Goal: Information Seeking & Learning: Learn about a topic

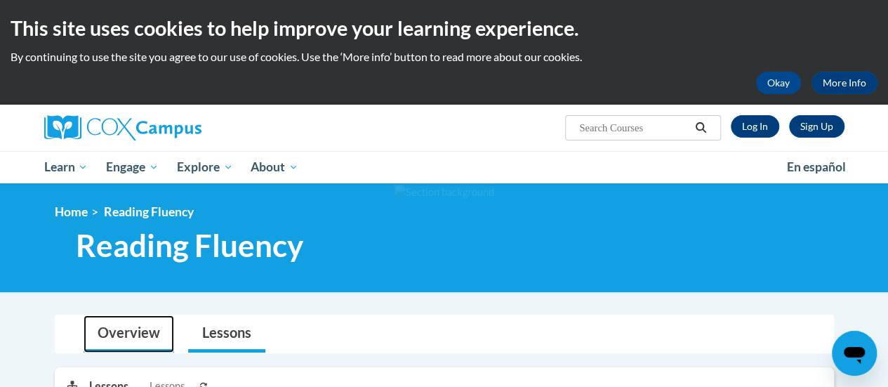
click at [138, 327] on link "Overview" at bounding box center [129, 333] width 91 height 37
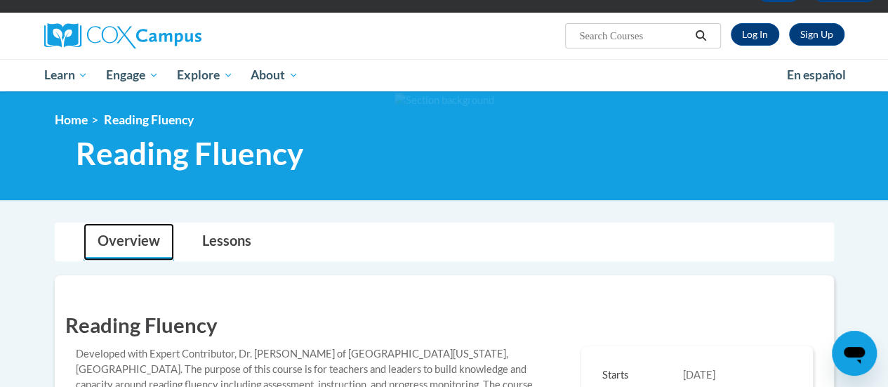
scroll to position [90, 0]
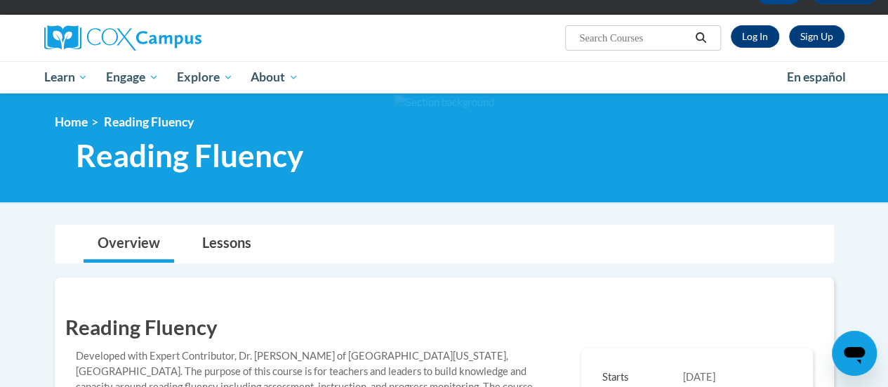
click at [773, 18] on div "Sign Up Log In Search Search..." at bounding box center [582, 33] width 548 height 36
click at [748, 42] on link "Log In" at bounding box center [755, 36] width 48 height 22
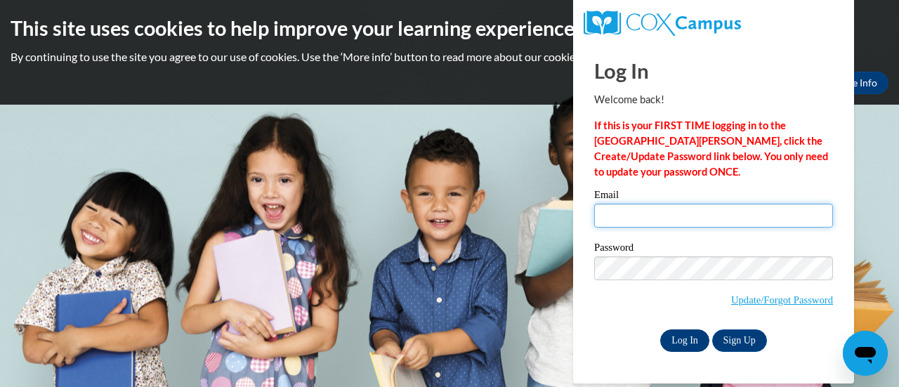
type input "dsorrells@kippatl.org"
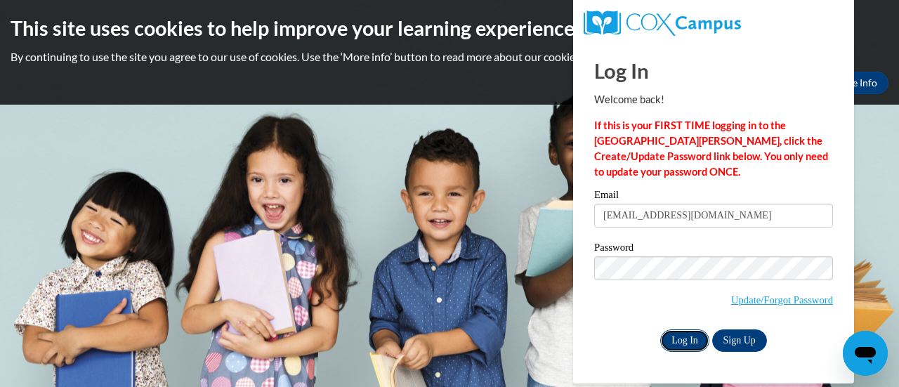
click at [690, 346] on input "Log In" at bounding box center [684, 340] width 49 height 22
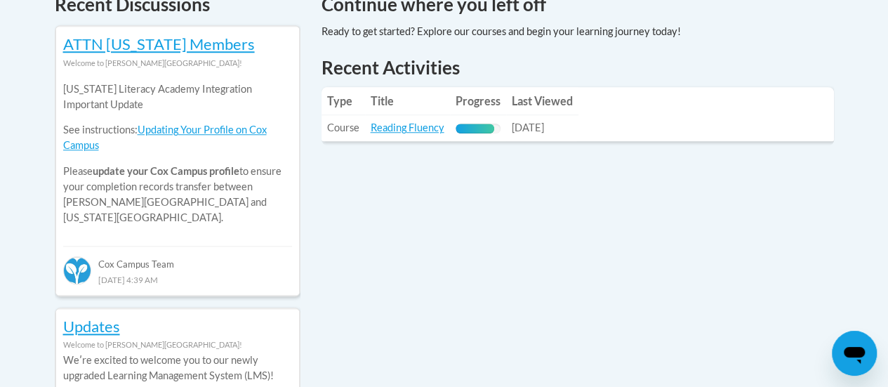
scroll to position [661, 0]
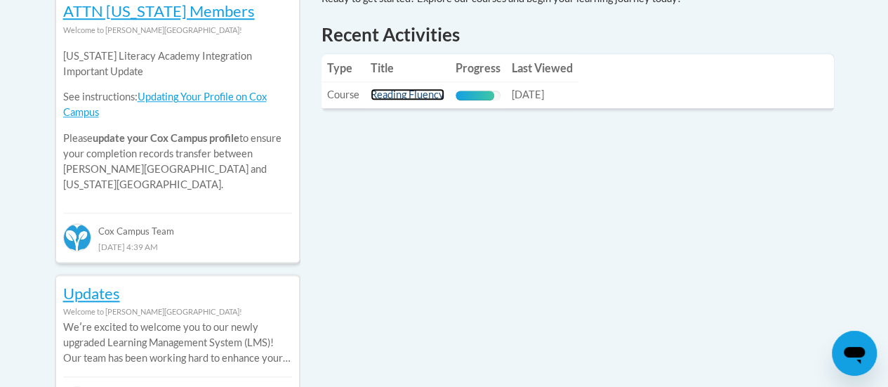
click at [398, 91] on link "Reading Fluency" at bounding box center [408, 94] width 74 height 12
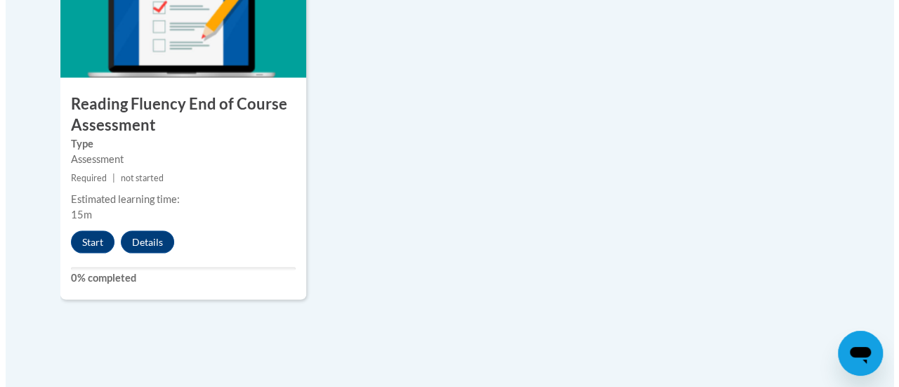
scroll to position [1313, 0]
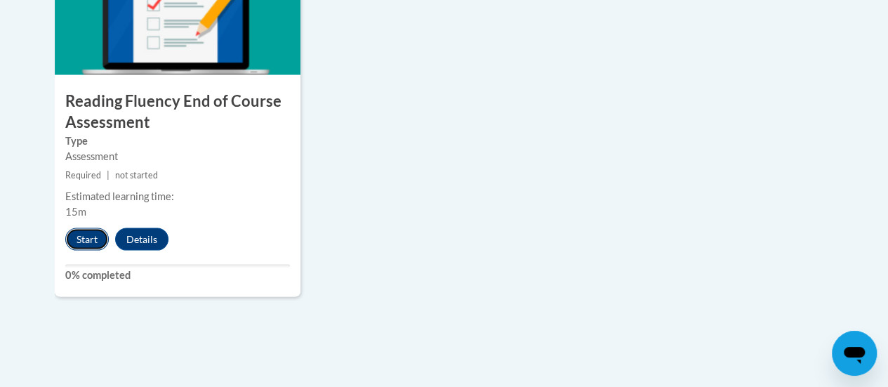
click at [79, 245] on button "Start" at bounding box center [87, 239] width 44 height 22
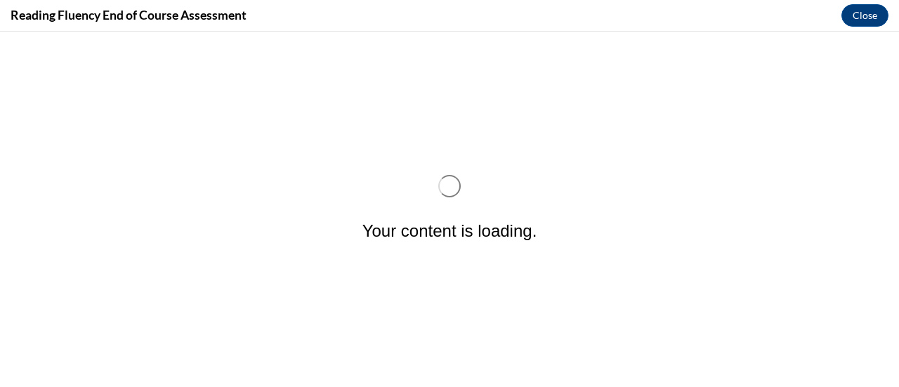
scroll to position [0, 0]
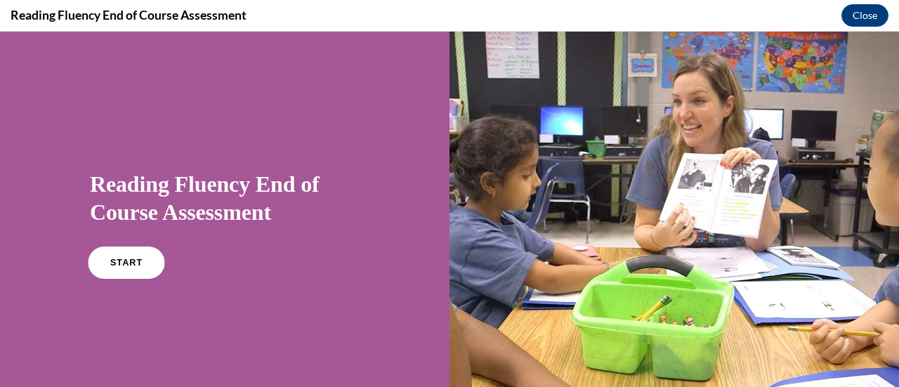
click at [119, 261] on span "START" at bounding box center [126, 263] width 32 height 11
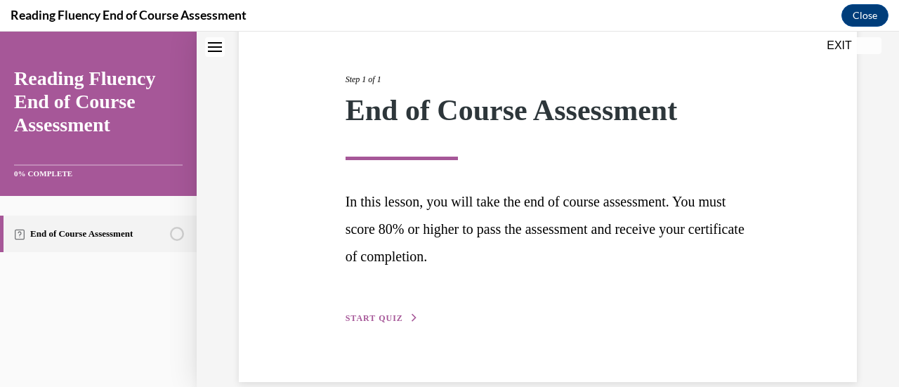
scroll to position [177, 0]
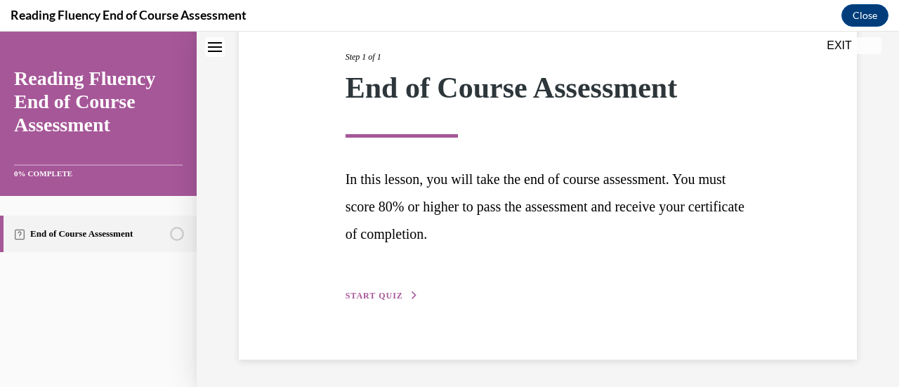
click at [390, 298] on span "START QUIZ" at bounding box center [375, 296] width 58 height 10
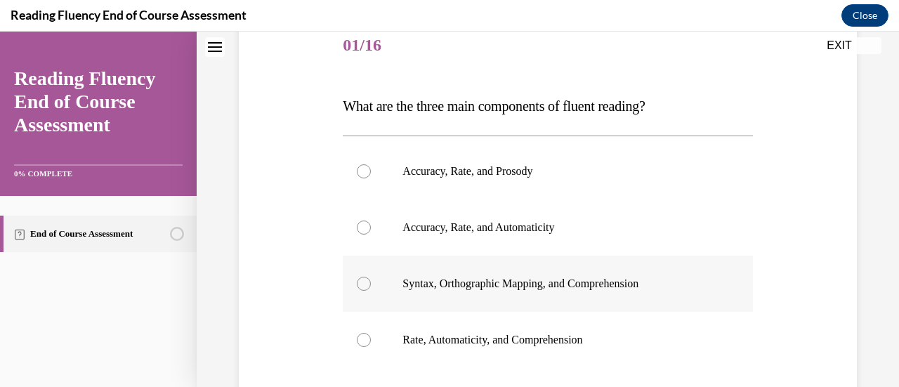
scroll to position [156, 0]
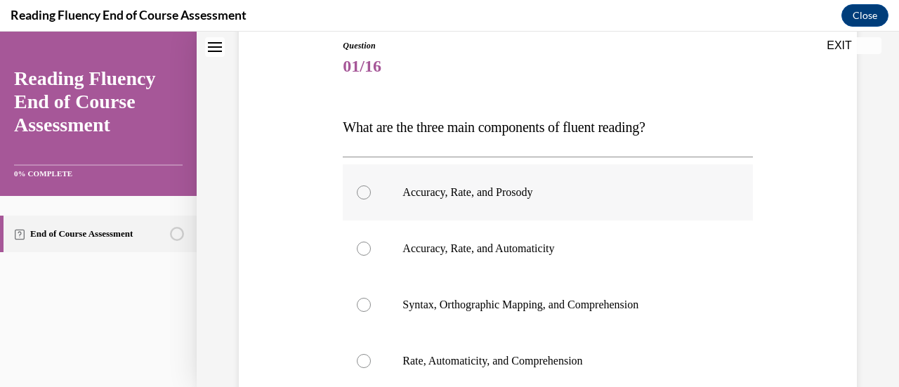
click at [498, 210] on label "Accuracy, Rate, and Prosody" at bounding box center [547, 192] width 409 height 56
click at [371, 199] on input "Accuracy, Rate, and Prosody" at bounding box center [364, 192] width 14 height 14
radio input "true"
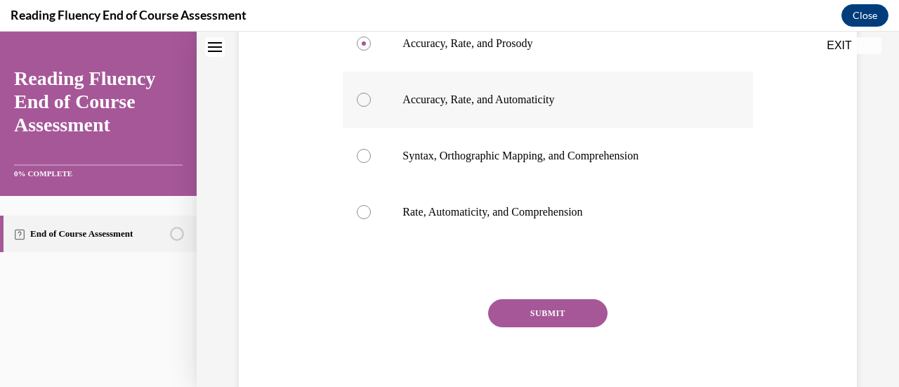
scroll to position [305, 0]
click at [542, 321] on button "SUBMIT" at bounding box center [547, 313] width 119 height 28
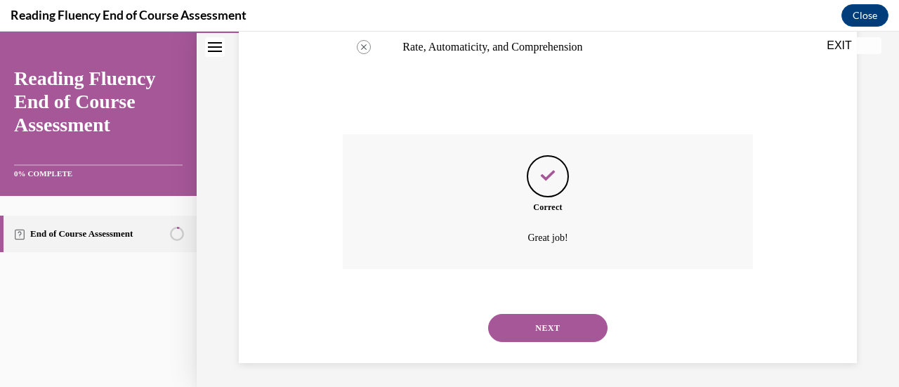
scroll to position [473, 0]
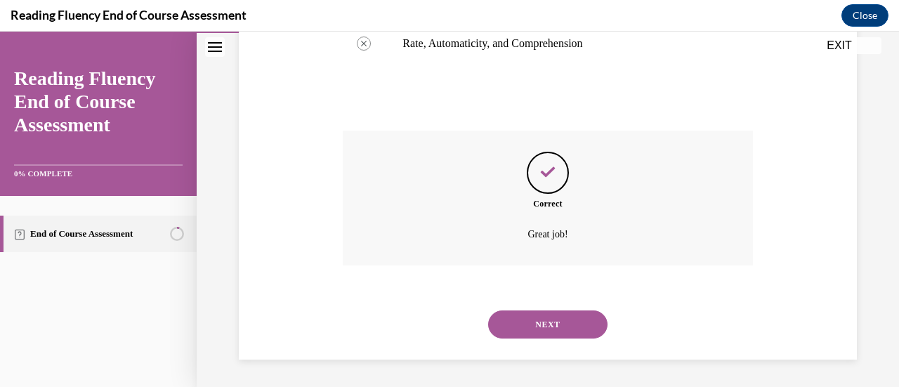
click at [537, 331] on button "NEXT" at bounding box center [547, 324] width 119 height 28
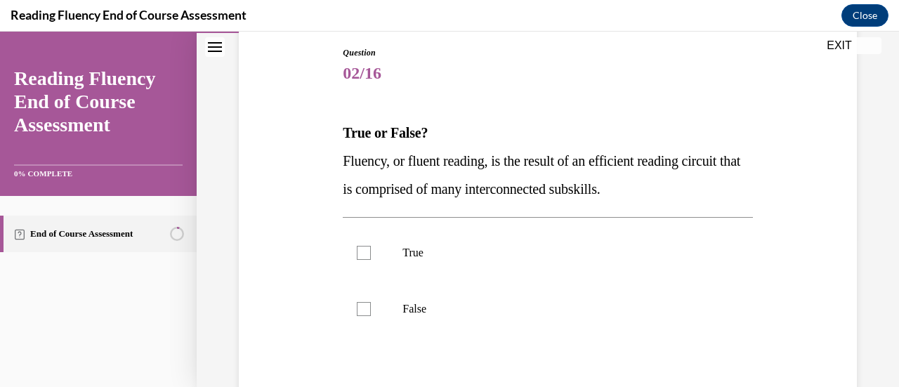
scroll to position [156, 0]
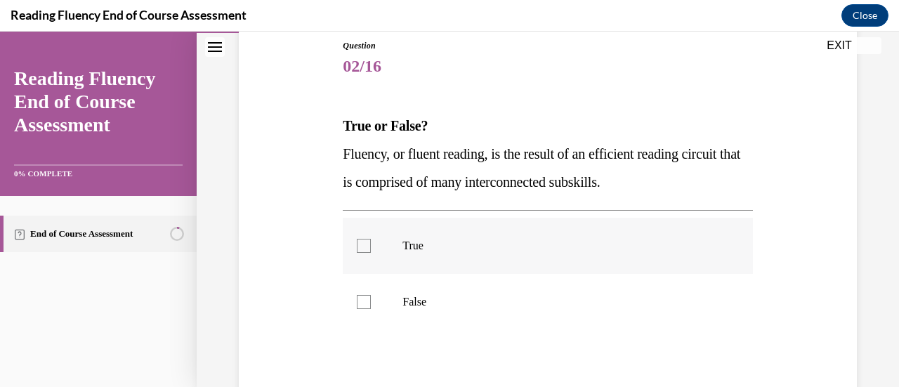
click at [464, 242] on p "True" at bounding box center [559, 246] width 315 height 14
click at [371, 242] on input "True" at bounding box center [364, 246] width 14 height 14
checkbox input "true"
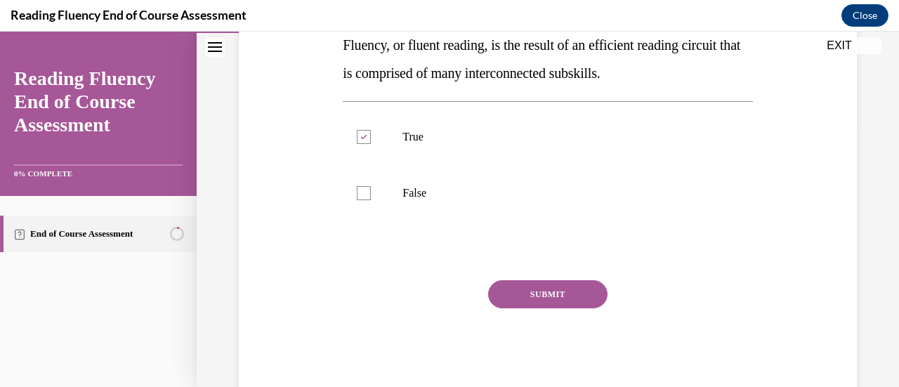
click at [555, 299] on button "SUBMIT" at bounding box center [547, 294] width 119 height 28
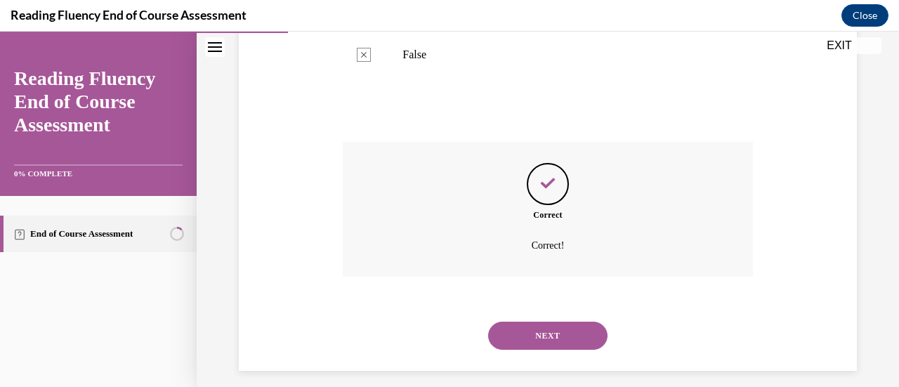
scroll to position [414, 0]
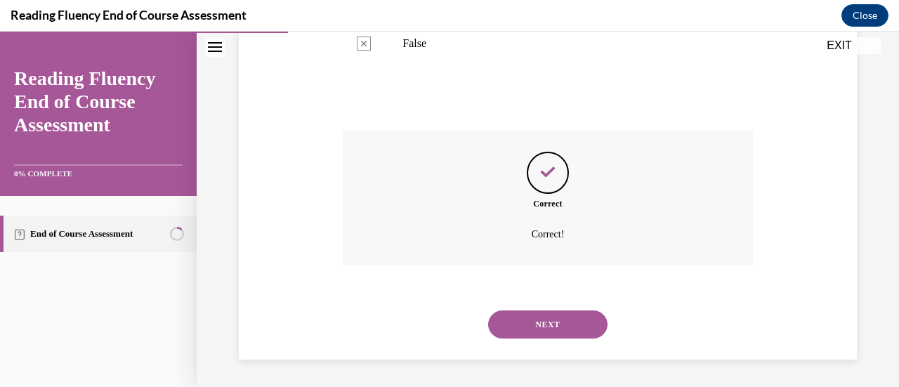
click at [580, 317] on button "NEXT" at bounding box center [547, 324] width 119 height 28
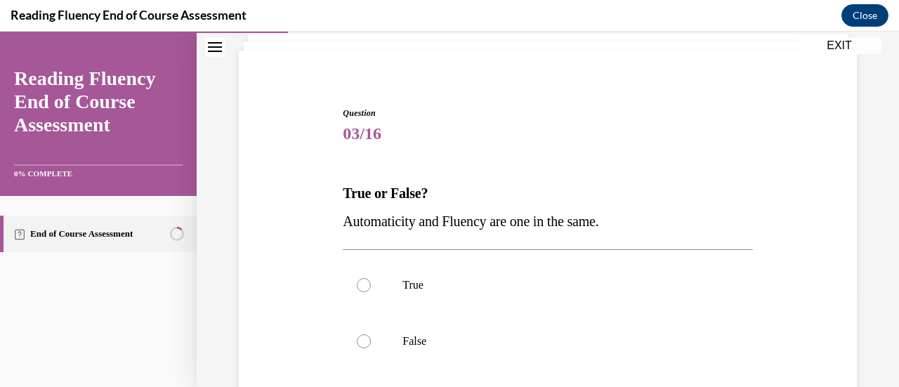
scroll to position [103, 0]
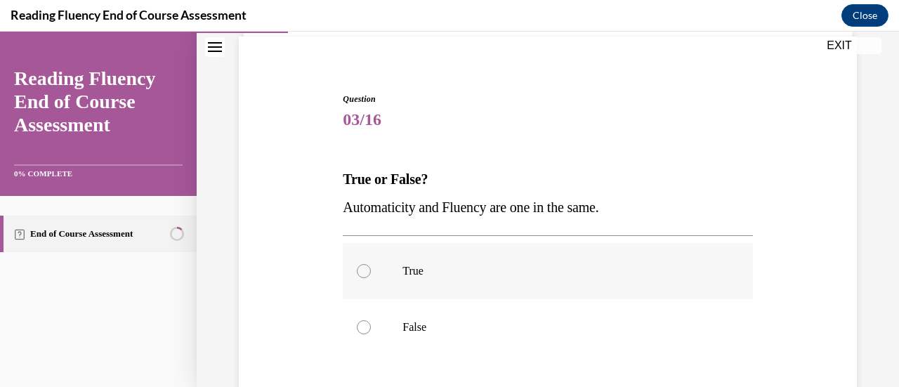
click at [476, 287] on label "True" at bounding box center [547, 271] width 409 height 56
click at [371, 278] on input "True" at bounding box center [364, 271] width 14 height 14
radio input "true"
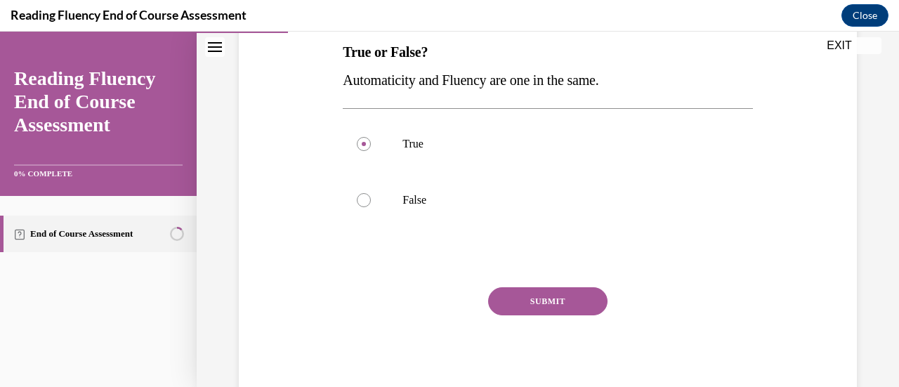
click at [579, 301] on button "SUBMIT" at bounding box center [547, 301] width 119 height 28
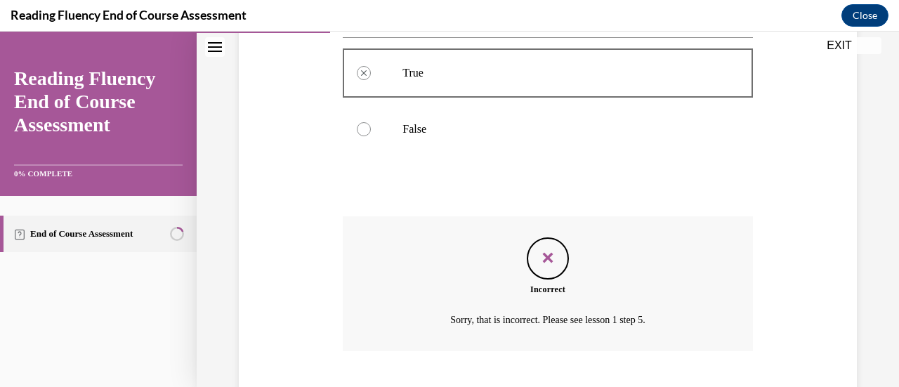
scroll to position [386, 0]
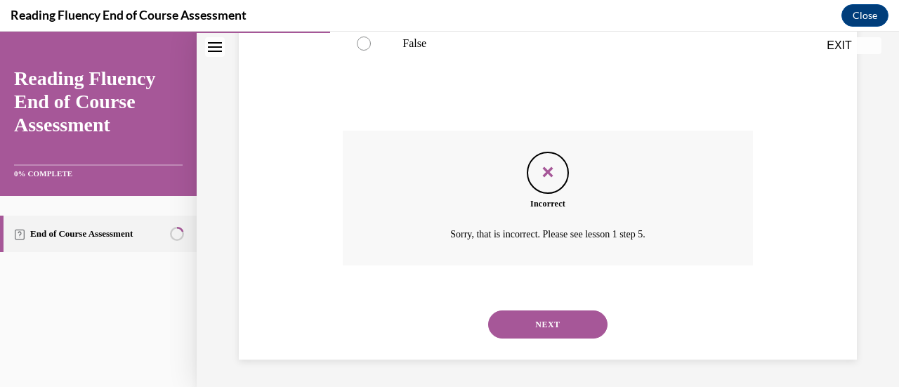
click at [569, 315] on button "NEXT" at bounding box center [547, 324] width 119 height 28
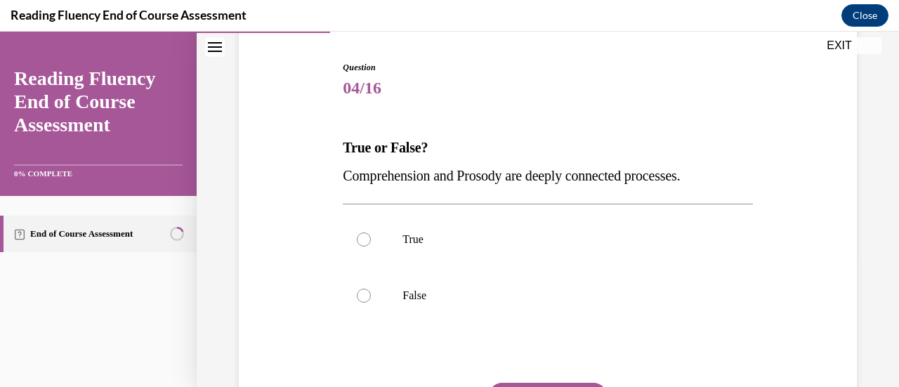
scroll to position [135, 0]
click at [505, 232] on p "True" at bounding box center [559, 239] width 315 height 14
click at [371, 232] on input "True" at bounding box center [364, 239] width 14 height 14
radio input "true"
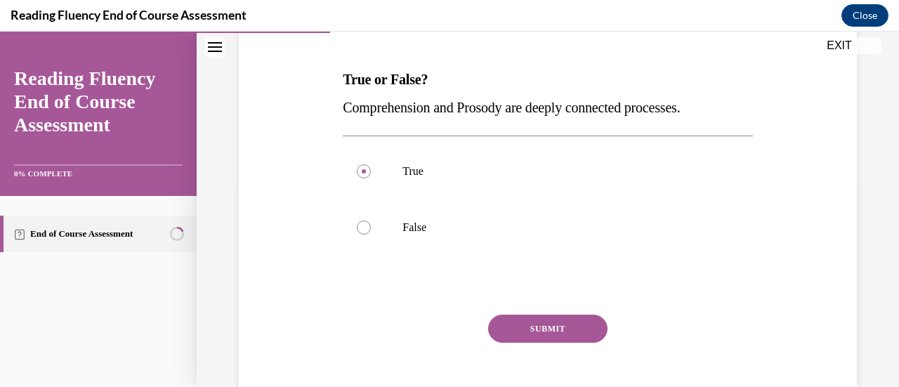
click at [558, 323] on button "SUBMIT" at bounding box center [547, 329] width 119 height 28
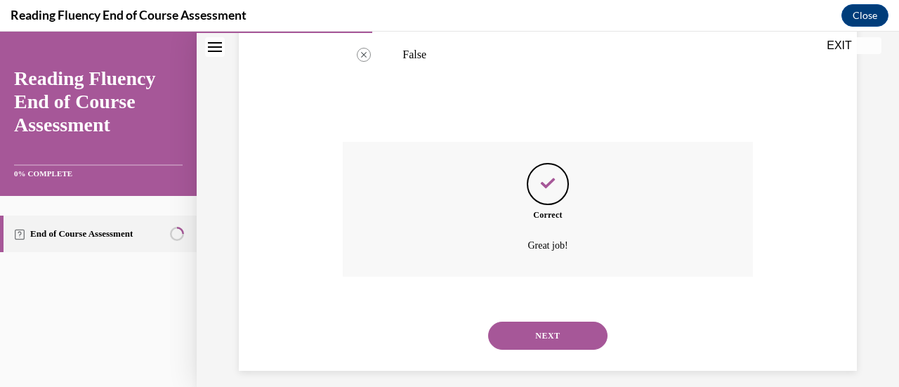
scroll to position [386, 0]
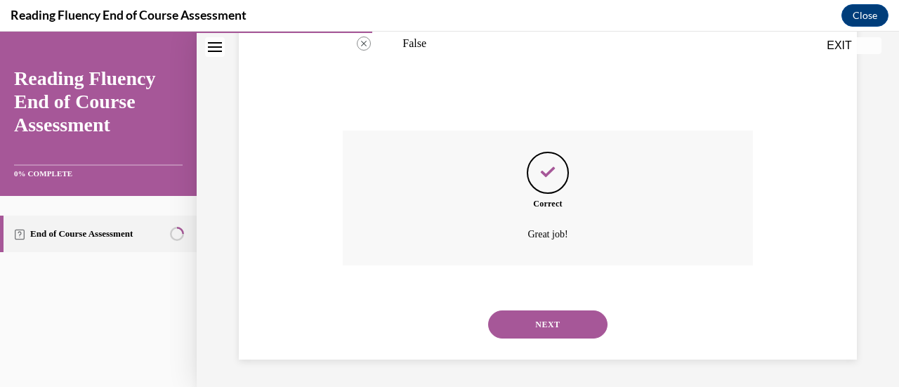
click at [558, 323] on button "NEXT" at bounding box center [547, 324] width 119 height 28
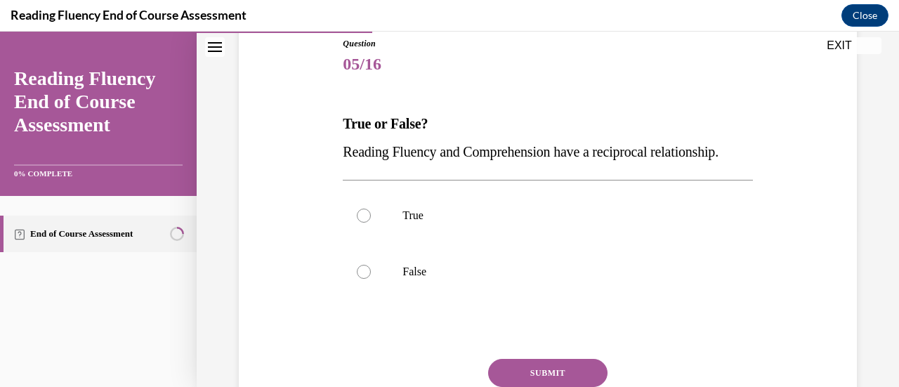
scroll to position [159, 0]
click at [513, 243] on label "True" at bounding box center [547, 215] width 409 height 56
click at [371, 222] on input "True" at bounding box center [364, 215] width 14 height 14
radio input "true"
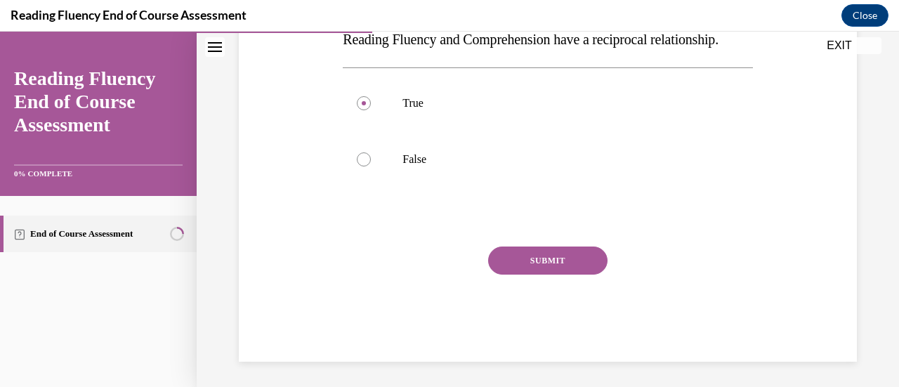
click at [525, 275] on button "SUBMIT" at bounding box center [547, 261] width 119 height 28
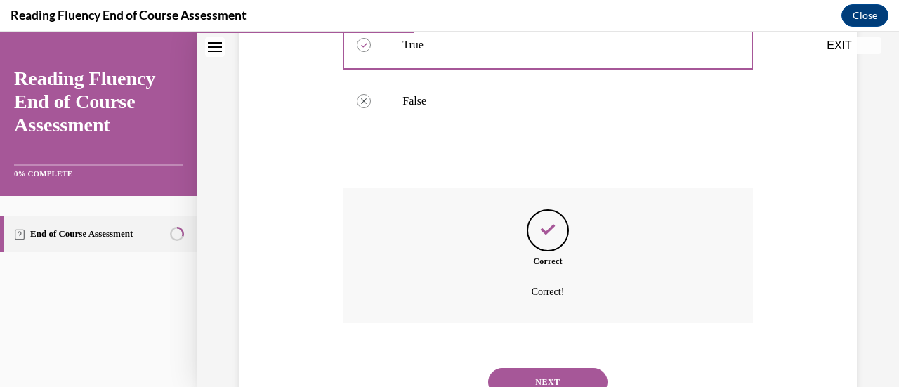
scroll to position [414, 0]
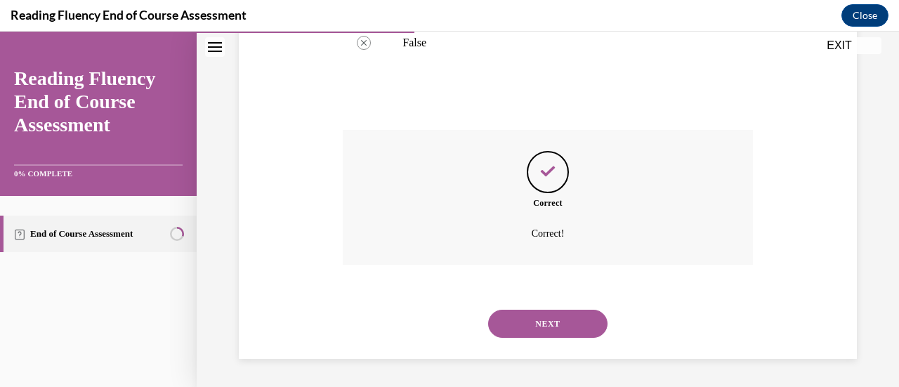
click at [541, 314] on button "NEXT" at bounding box center [547, 324] width 119 height 28
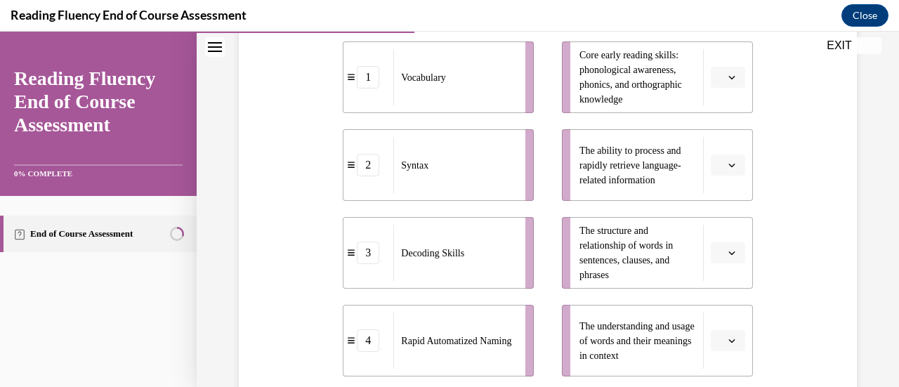
scroll to position [332, 0]
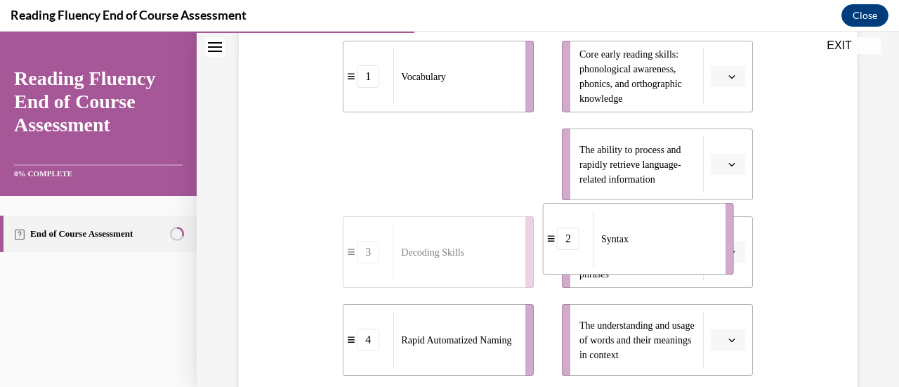
drag, startPoint x: 480, startPoint y: 192, endPoint x: 704, endPoint y: 270, distance: 237.5
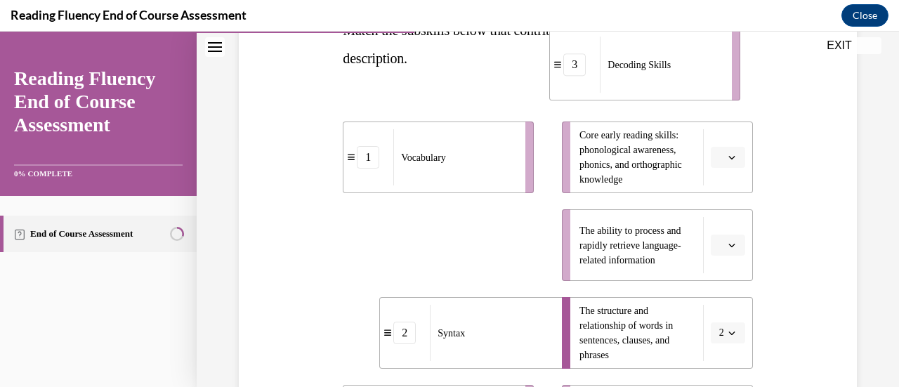
scroll to position [235, 0]
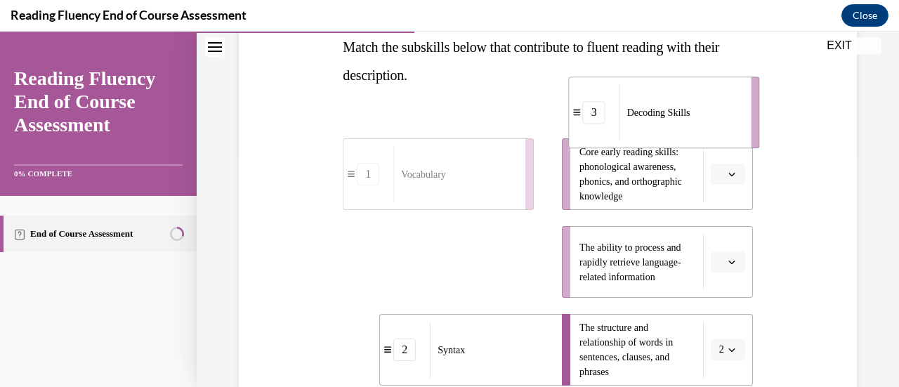
drag, startPoint x: 464, startPoint y: 151, endPoint x: 686, endPoint y: 149, distance: 222.0
click at [687, 140] on div "Decoding Skills" at bounding box center [680, 112] width 123 height 56
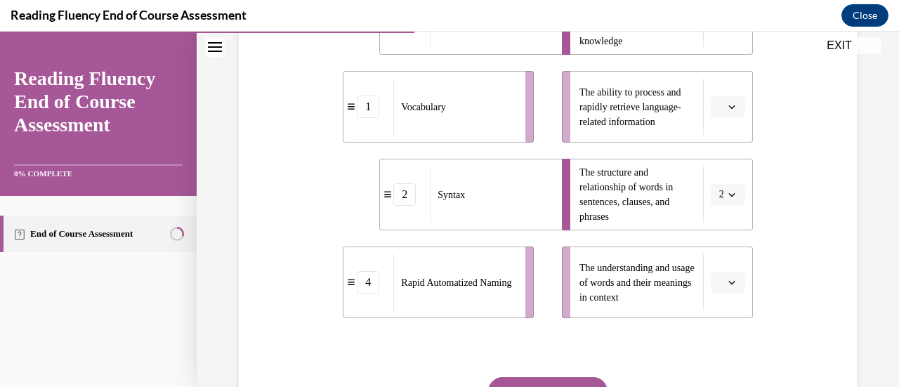
scroll to position [397, 0]
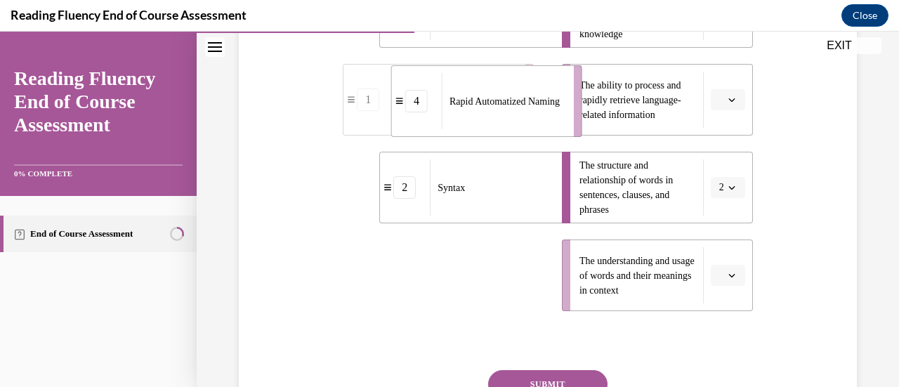
drag, startPoint x: 482, startPoint y: 287, endPoint x: 531, endPoint y: 98, distance: 195.9
click at [531, 98] on span "Rapid Automatized Naming" at bounding box center [505, 101] width 110 height 15
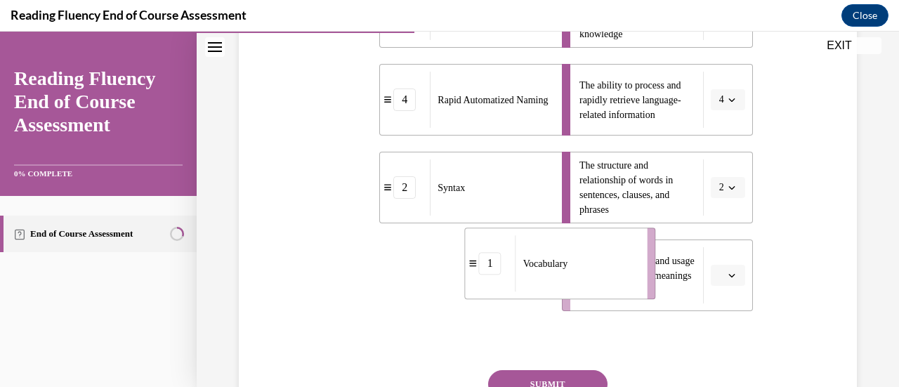
drag, startPoint x: 483, startPoint y: 288, endPoint x: 605, endPoint y: 278, distance: 122.6
click at [605, 278] on div "Vocabulary" at bounding box center [577, 263] width 123 height 56
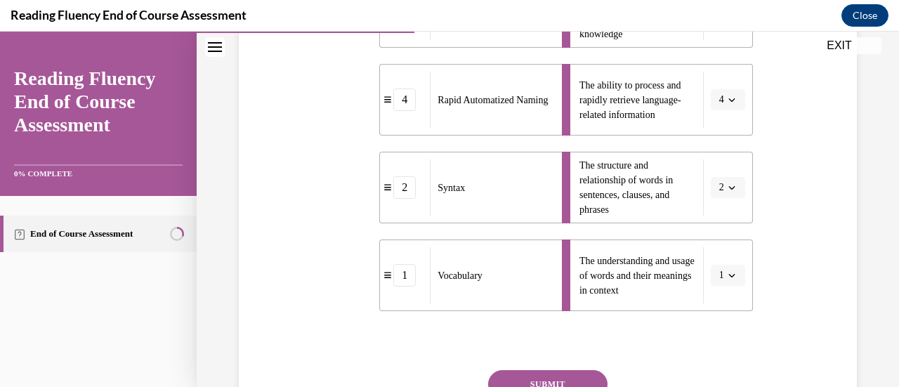
scroll to position [502, 0]
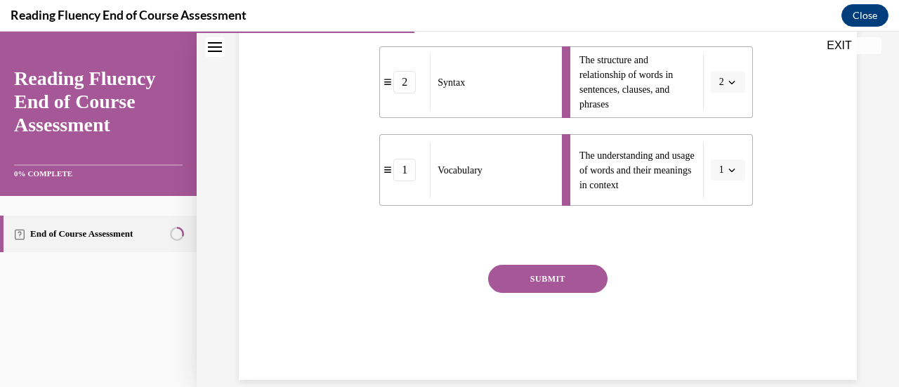
click at [551, 295] on div "SUBMIT" at bounding box center [547, 300] width 409 height 70
click at [521, 280] on button "SUBMIT" at bounding box center [547, 279] width 119 height 28
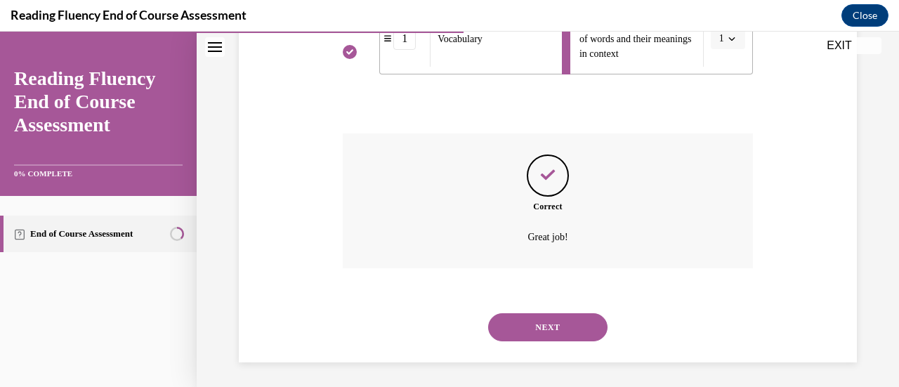
scroll to position [636, 0]
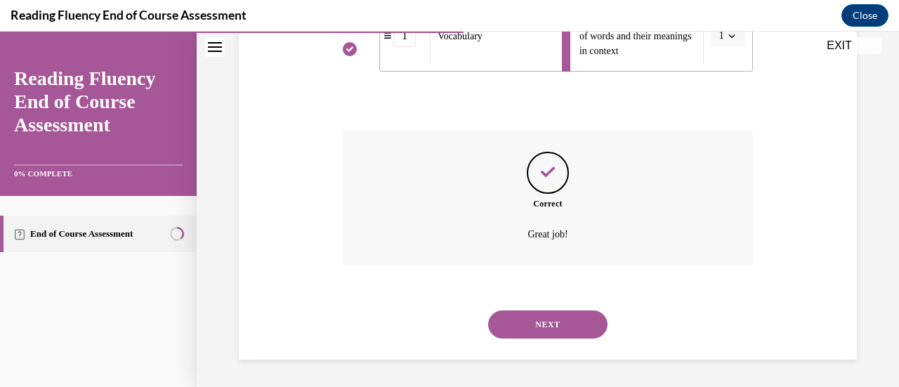
click at [536, 329] on button "NEXT" at bounding box center [547, 324] width 119 height 28
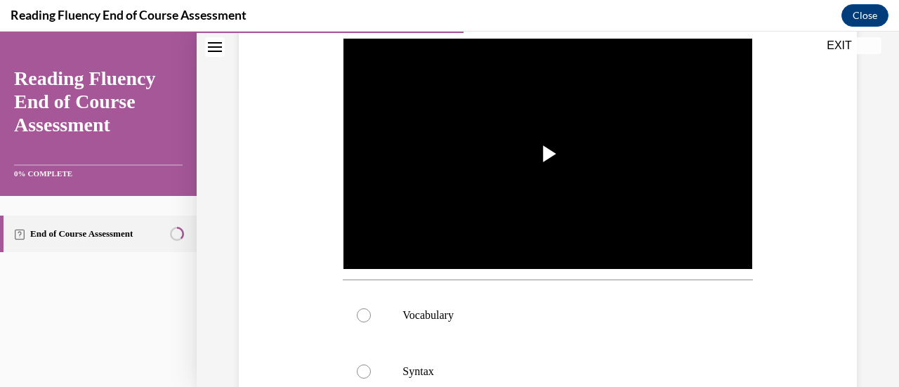
scroll to position [295, 0]
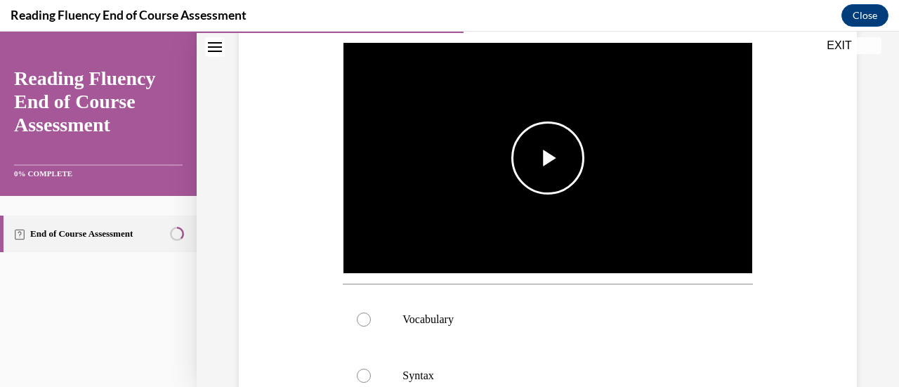
click at [548, 158] on span "Video player" at bounding box center [548, 158] width 0 height 0
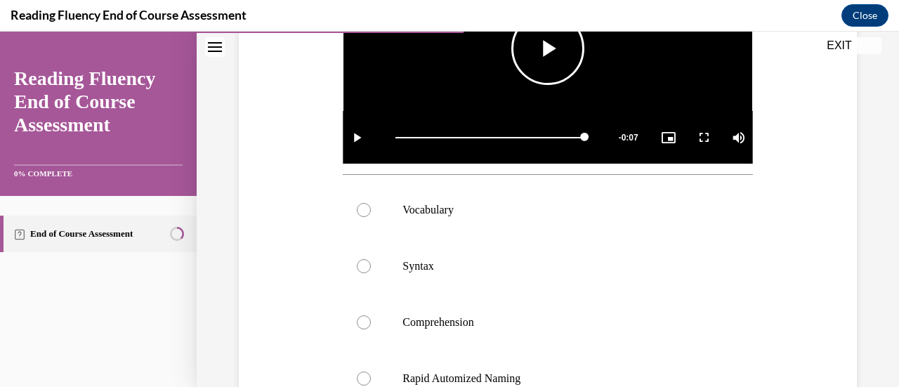
scroll to position [445, 0]
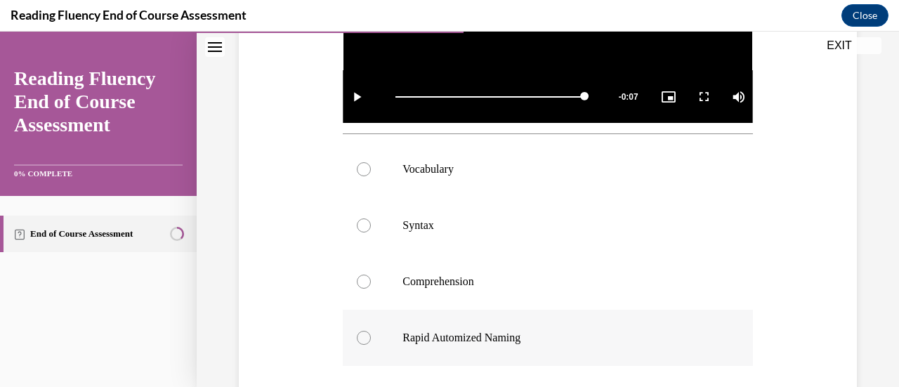
click at [490, 332] on p "Rapid Automized Naming" at bounding box center [559, 338] width 315 height 14
click at [371, 332] on input "Rapid Automized Naming" at bounding box center [364, 338] width 14 height 14
radio input "true"
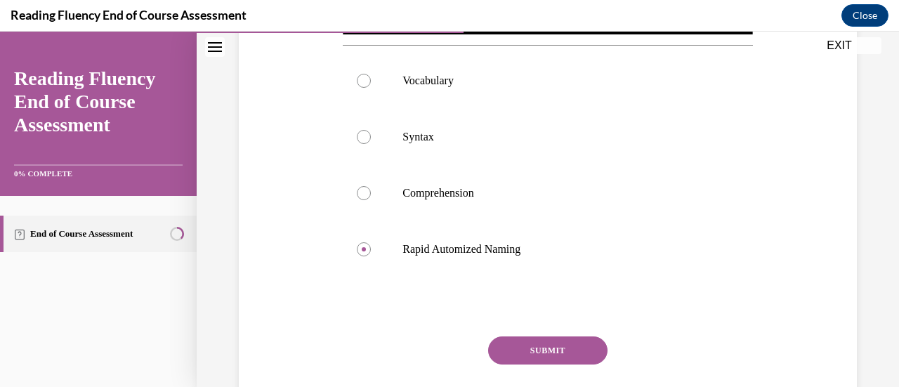
scroll to position [530, 0]
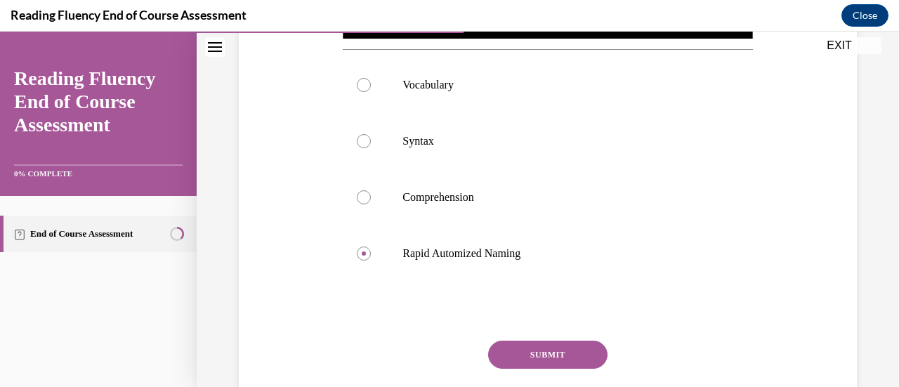
click at [518, 350] on button "SUBMIT" at bounding box center [547, 355] width 119 height 28
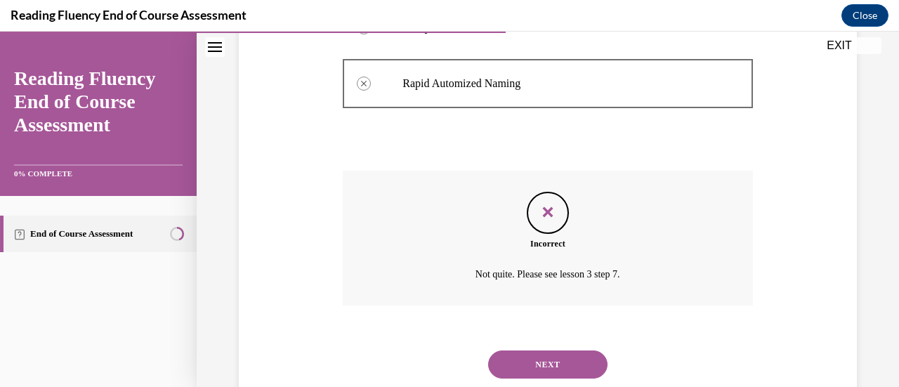
scroll to position [700, 0]
click at [523, 350] on button "NEXT" at bounding box center [547, 364] width 119 height 28
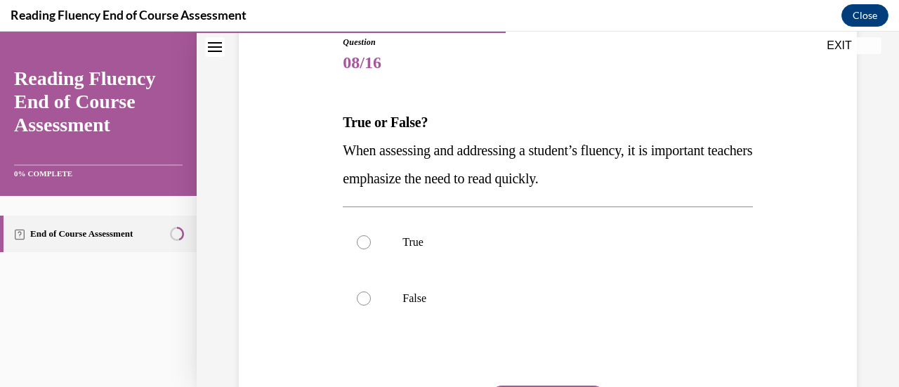
scroll to position [160, 0]
click at [454, 237] on p "True" at bounding box center [559, 242] width 315 height 14
click at [371, 237] on input "True" at bounding box center [364, 242] width 14 height 14
radio input "true"
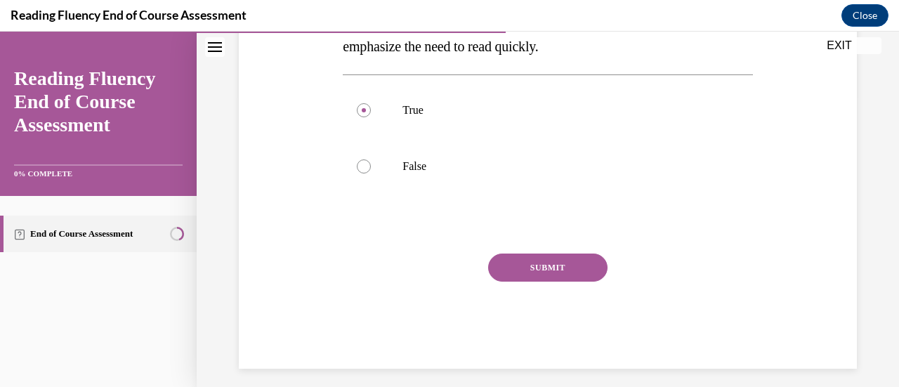
click at [538, 268] on button "SUBMIT" at bounding box center [547, 268] width 119 height 28
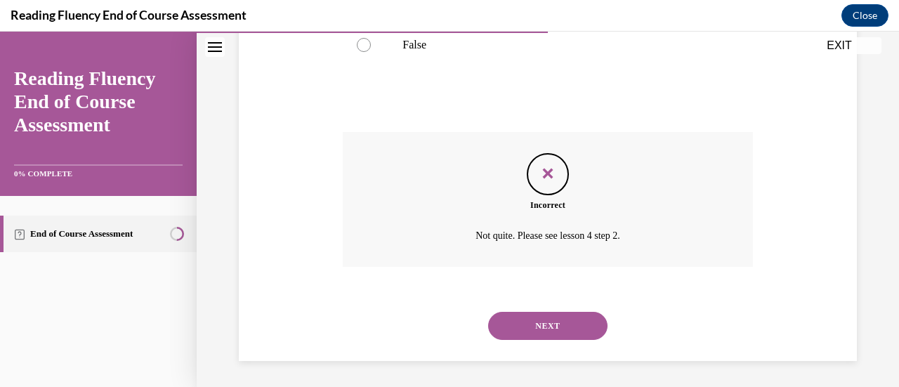
scroll to position [414, 0]
click at [534, 314] on button "NEXT" at bounding box center [547, 324] width 119 height 28
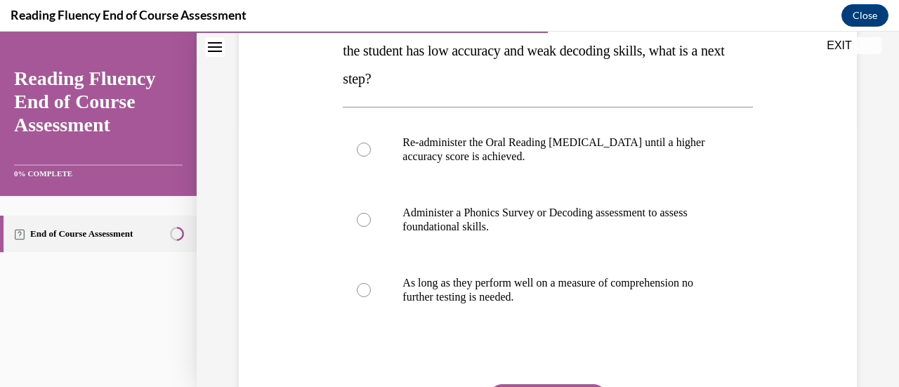
scroll to position [260, 0]
click at [525, 227] on p "Administer a Phonics Survey or Decoding assessment to assess foundational skill…" at bounding box center [559, 219] width 315 height 28
click at [371, 226] on input "Administer a Phonics Survey or Decoding assessment to assess foundational skill…" at bounding box center [364, 219] width 14 height 14
radio input "true"
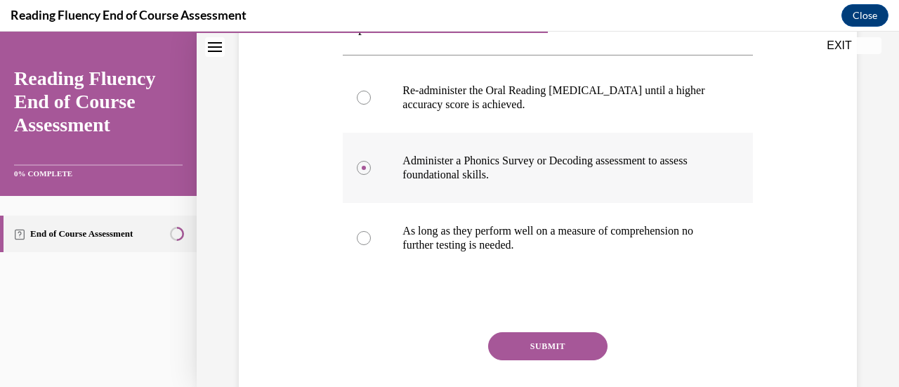
scroll to position [312, 0]
click at [541, 345] on button "SUBMIT" at bounding box center [547, 346] width 119 height 28
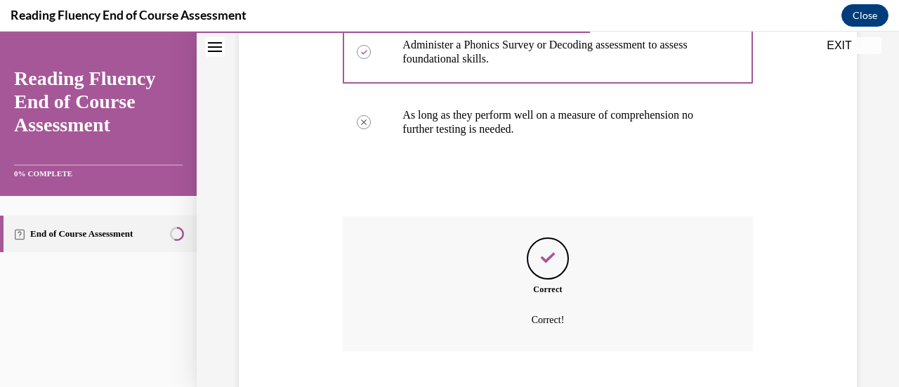
scroll to position [513, 0]
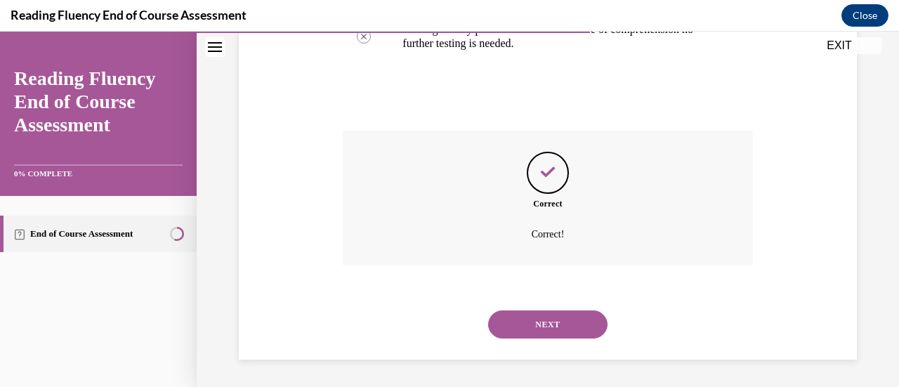
click at [532, 325] on button "NEXT" at bounding box center [547, 324] width 119 height 28
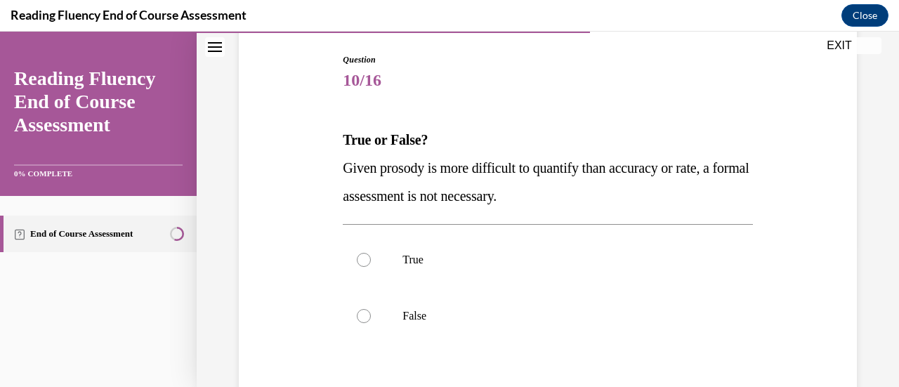
scroll to position [143, 0]
click at [532, 325] on label "False" at bounding box center [547, 315] width 409 height 56
click at [371, 322] on input "False" at bounding box center [364, 315] width 14 height 14
radio input "true"
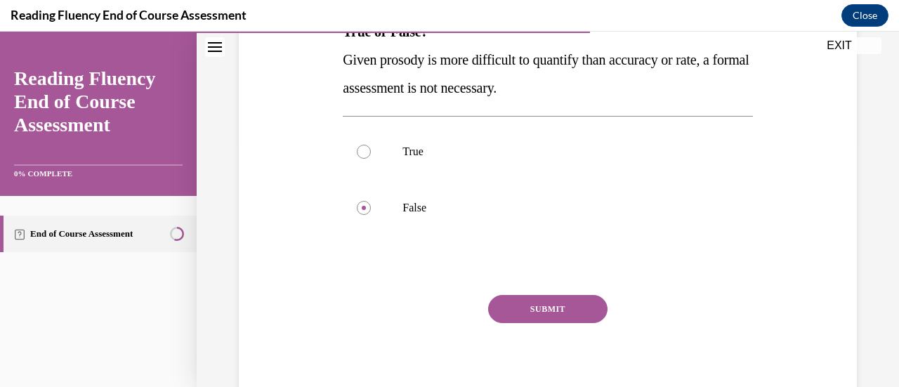
scroll to position [255, 0]
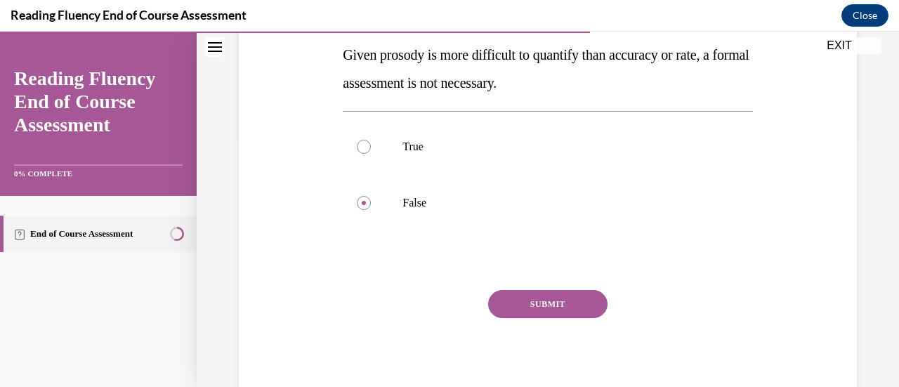
click at [520, 299] on button "SUBMIT" at bounding box center [547, 304] width 119 height 28
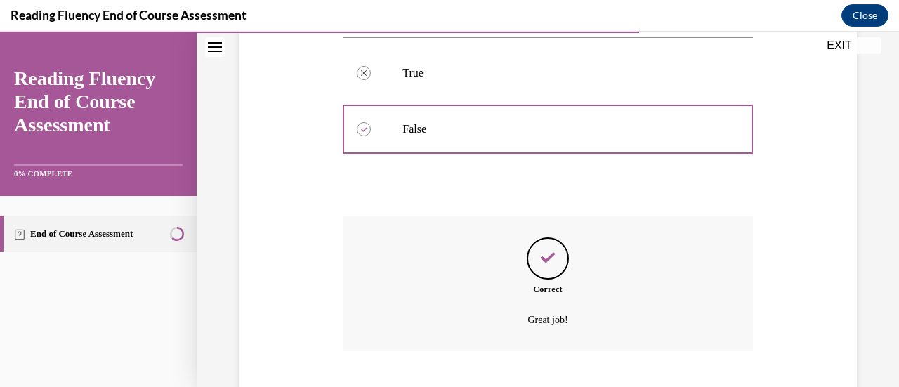
scroll to position [414, 0]
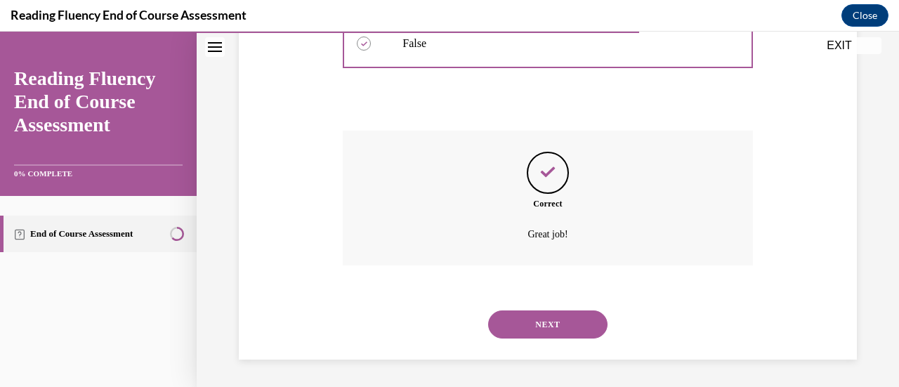
click at [556, 321] on button "NEXT" at bounding box center [547, 324] width 119 height 28
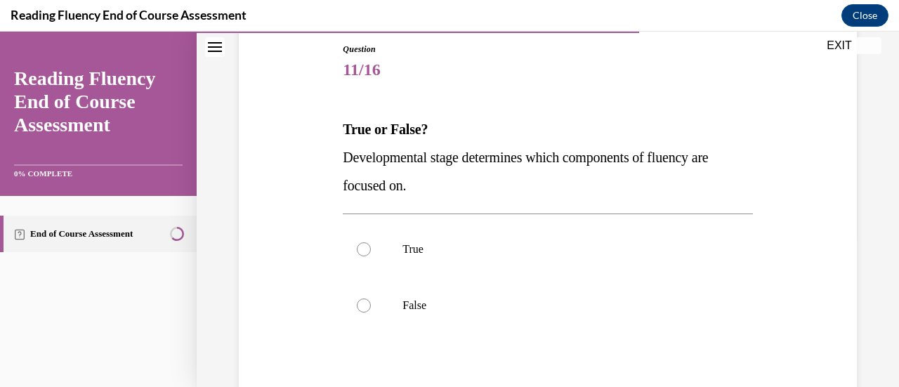
scroll to position [153, 0]
click at [507, 255] on label "True" at bounding box center [547, 249] width 409 height 56
click at [371, 255] on input "True" at bounding box center [364, 249] width 14 height 14
radio input "true"
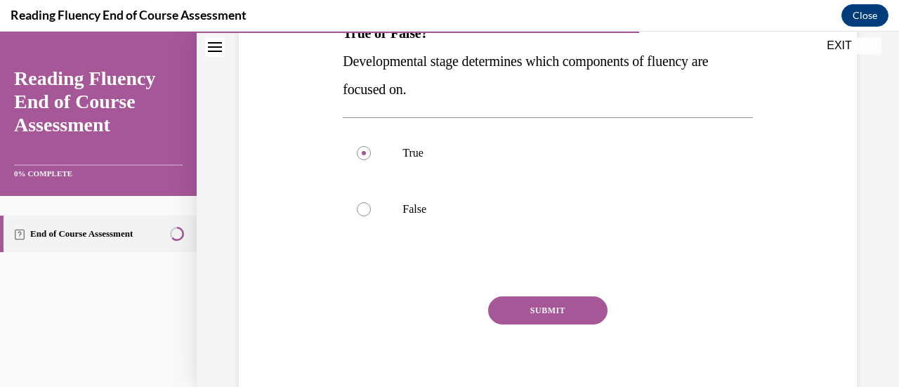
click at [528, 315] on button "SUBMIT" at bounding box center [547, 310] width 119 height 28
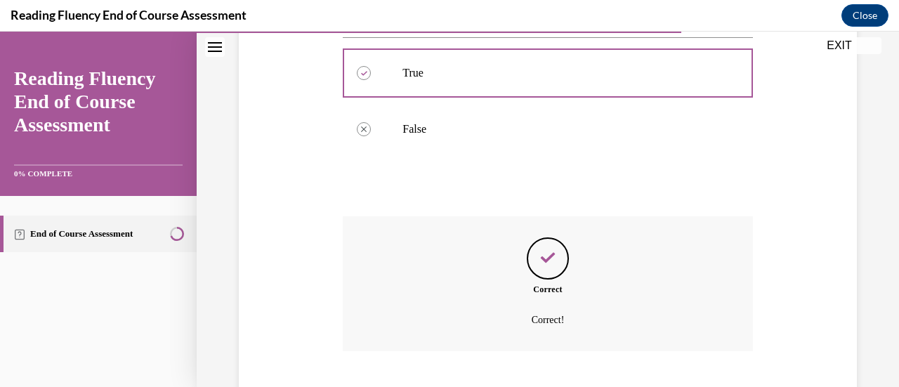
scroll to position [414, 0]
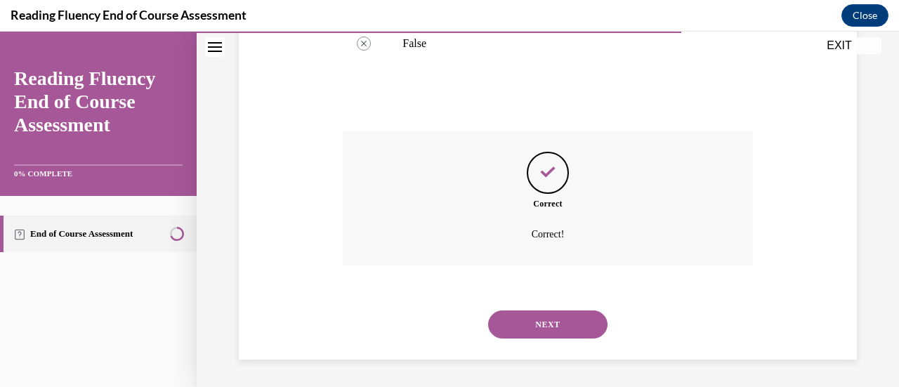
click at [530, 325] on button "NEXT" at bounding box center [547, 324] width 119 height 28
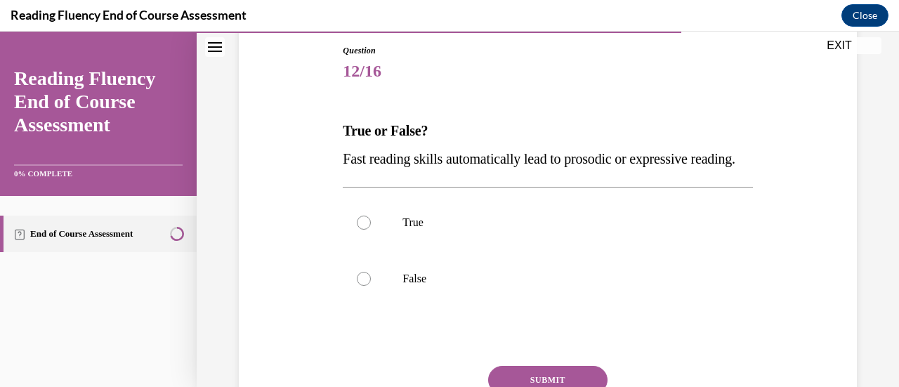
scroll to position [152, 0]
click at [527, 306] on label "False" at bounding box center [547, 278] width 409 height 56
click at [371, 285] on input "False" at bounding box center [364, 278] width 14 height 14
radio input "true"
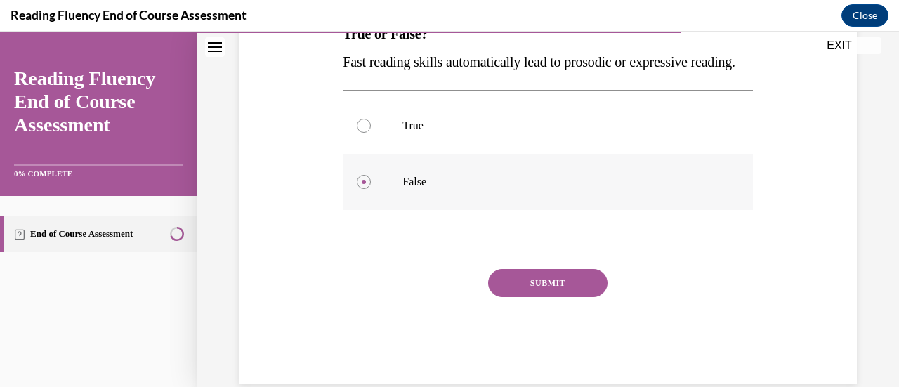
scroll to position [256, 0]
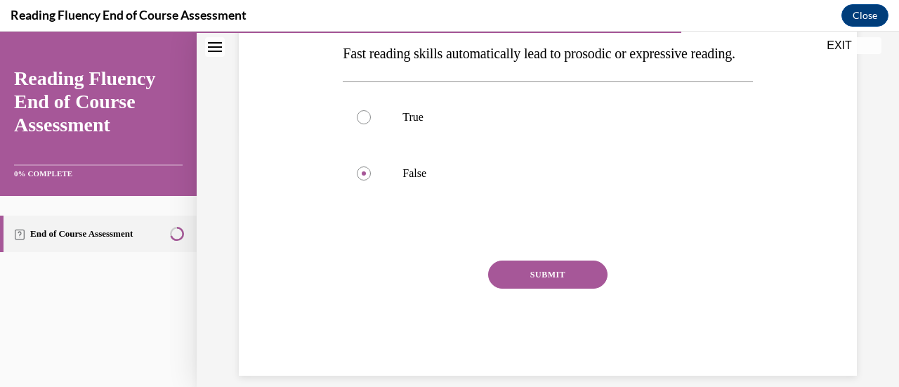
click at [520, 289] on button "SUBMIT" at bounding box center [547, 275] width 119 height 28
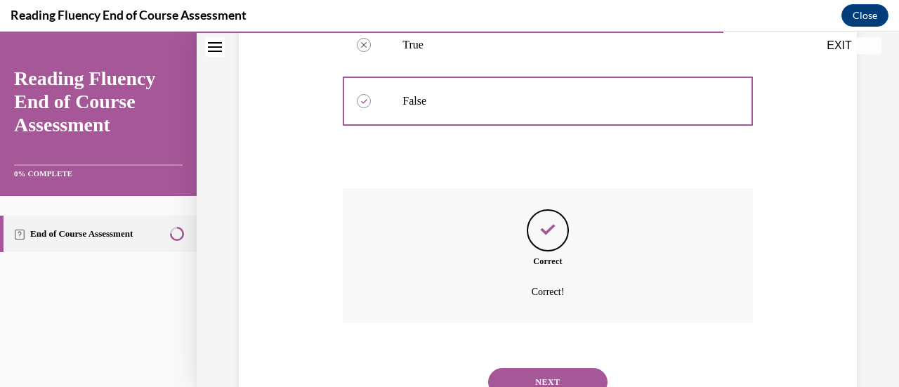
scroll to position [414, 0]
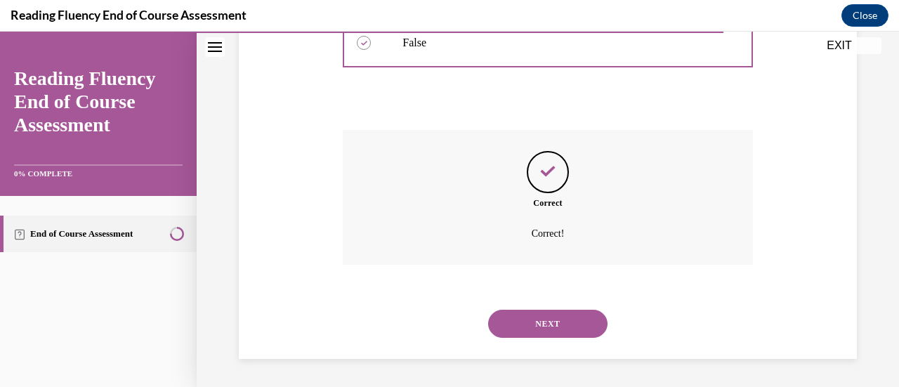
click at [542, 315] on button "NEXT" at bounding box center [547, 324] width 119 height 28
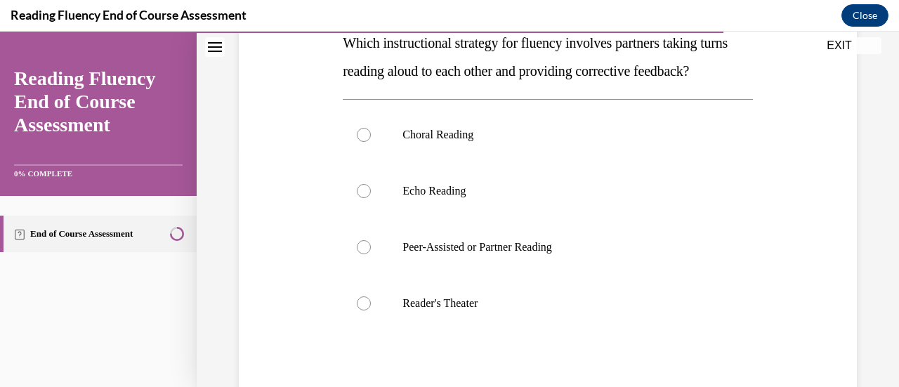
scroll to position [240, 0]
click at [509, 274] on label "Peer-Assisted or Partner Reading" at bounding box center [547, 246] width 409 height 56
click at [371, 253] on input "Peer-Assisted or Partner Reading" at bounding box center [364, 246] width 14 height 14
radio input "true"
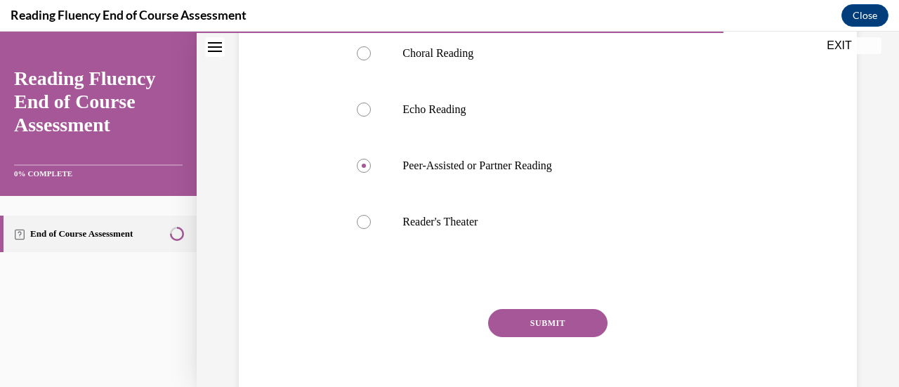
click at [570, 337] on button "SUBMIT" at bounding box center [547, 323] width 119 height 28
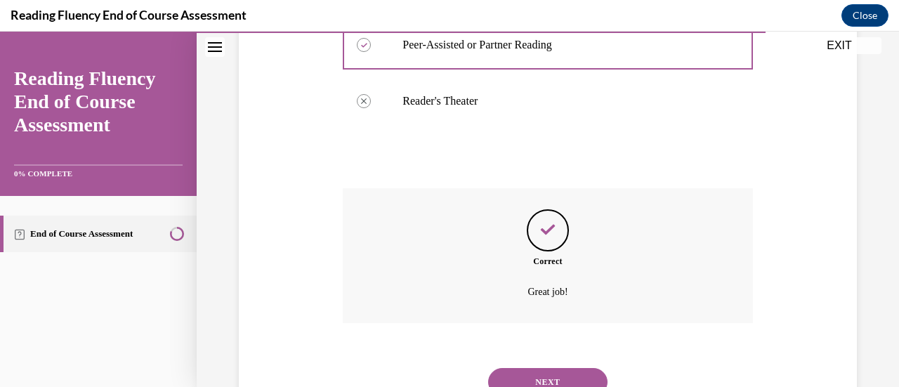
scroll to position [527, 0]
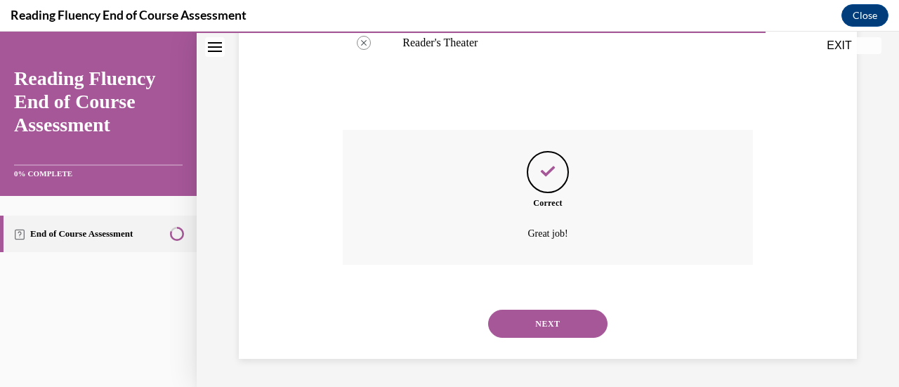
click at [559, 318] on button "NEXT" at bounding box center [547, 324] width 119 height 28
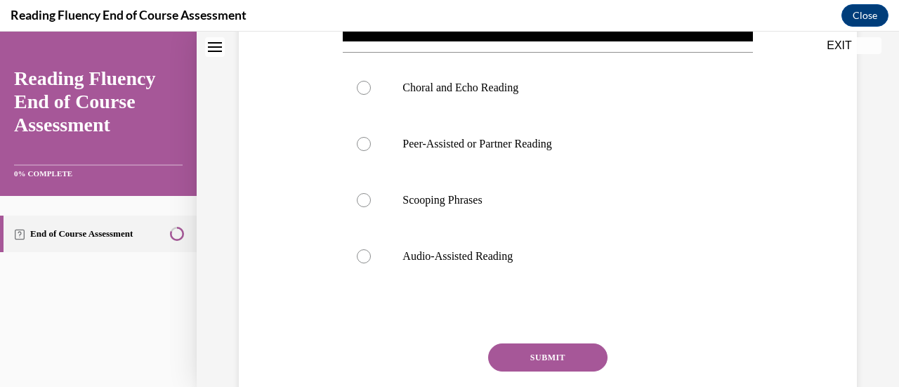
scroll to position [0, 0]
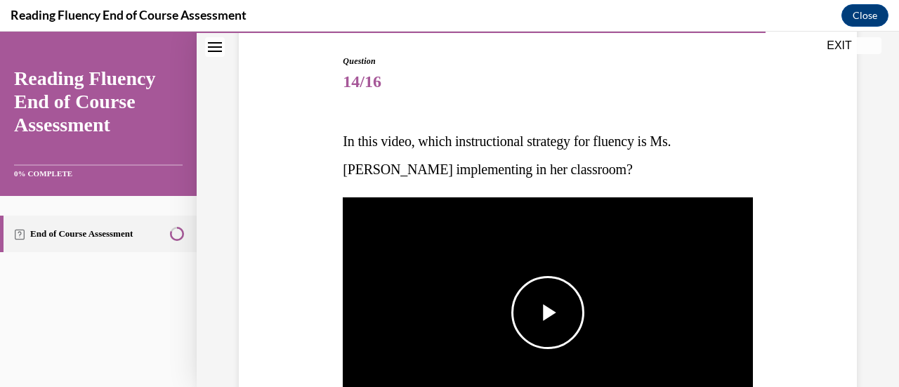
click at [548, 313] on span "Video player" at bounding box center [548, 313] width 0 height 0
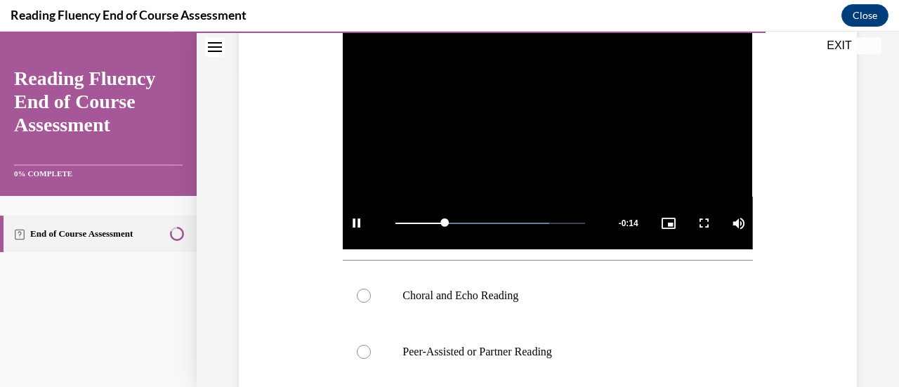
scroll to position [319, 0]
click at [558, 301] on label "Choral and Echo Reading" at bounding box center [547, 296] width 409 height 56
click at [371, 301] on input "Choral and Echo Reading" at bounding box center [364, 296] width 14 height 14
radio input "true"
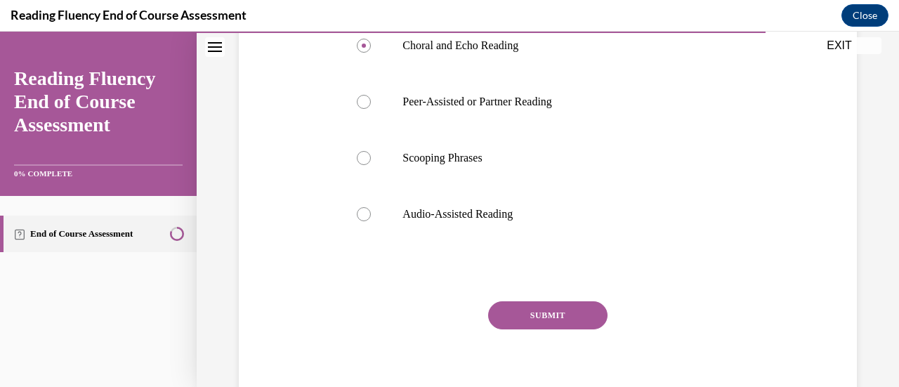
scroll to position [573, 0]
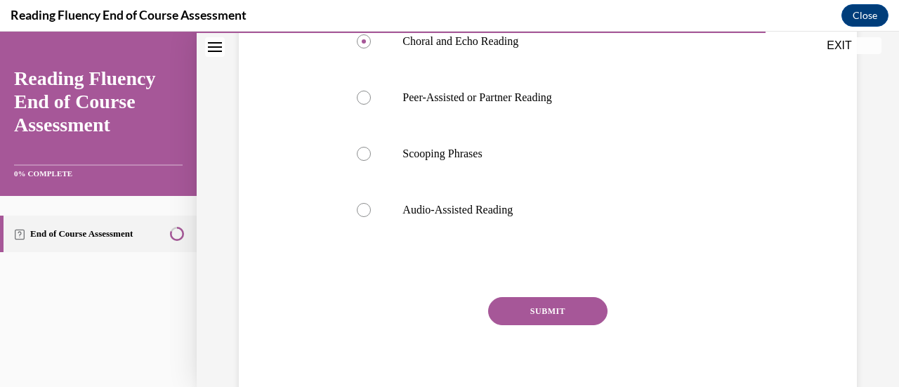
click at [561, 306] on button "SUBMIT" at bounding box center [547, 311] width 119 height 28
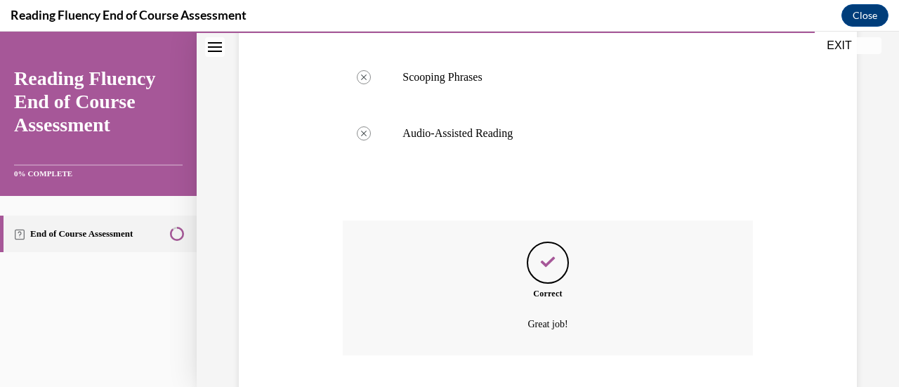
scroll to position [735, 0]
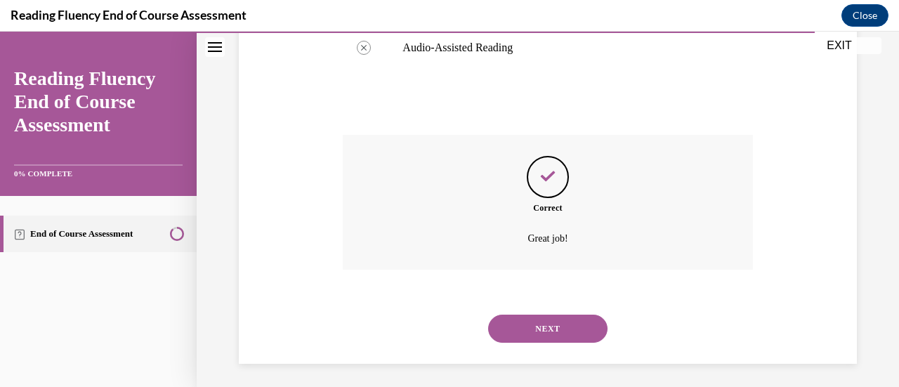
click at [558, 322] on button "NEXT" at bounding box center [547, 329] width 119 height 28
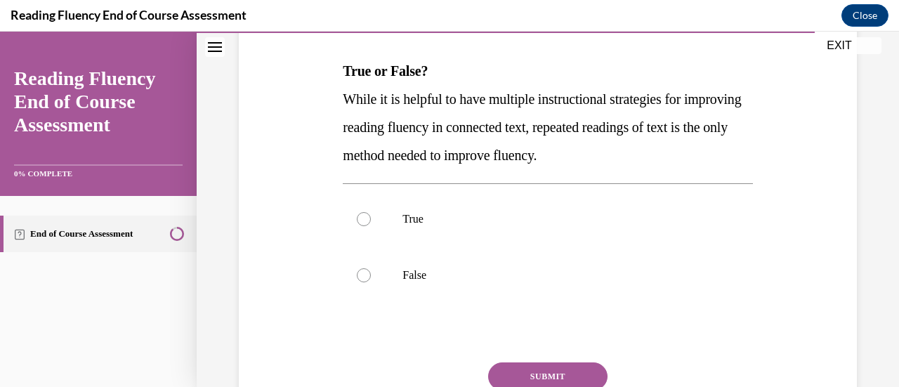
scroll to position [212, 0]
click at [500, 272] on p "False" at bounding box center [559, 274] width 315 height 14
click at [371, 272] on input "False" at bounding box center [364, 274] width 14 height 14
radio input "true"
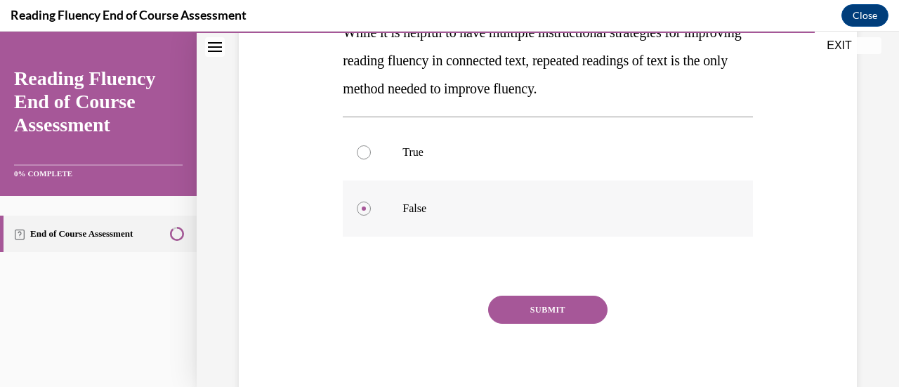
scroll to position [278, 0]
click at [551, 313] on button "SUBMIT" at bounding box center [547, 309] width 119 height 28
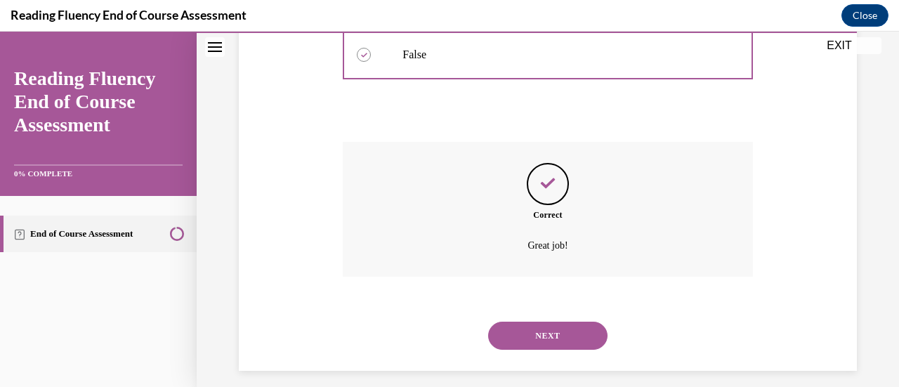
scroll to position [442, 0]
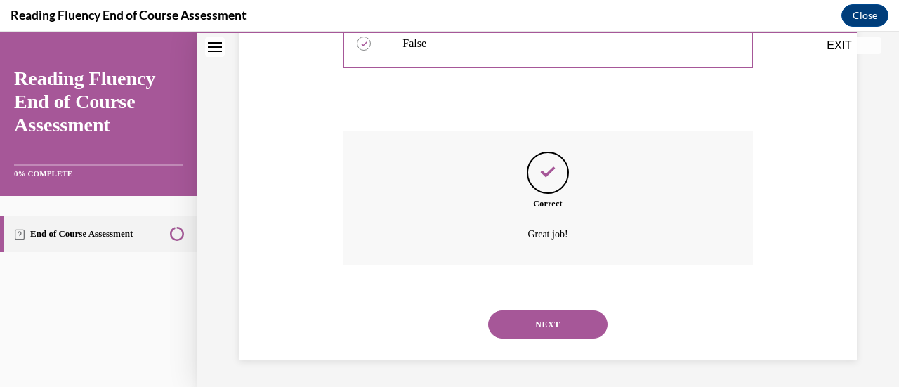
click at [548, 310] on button "NEXT" at bounding box center [547, 324] width 119 height 28
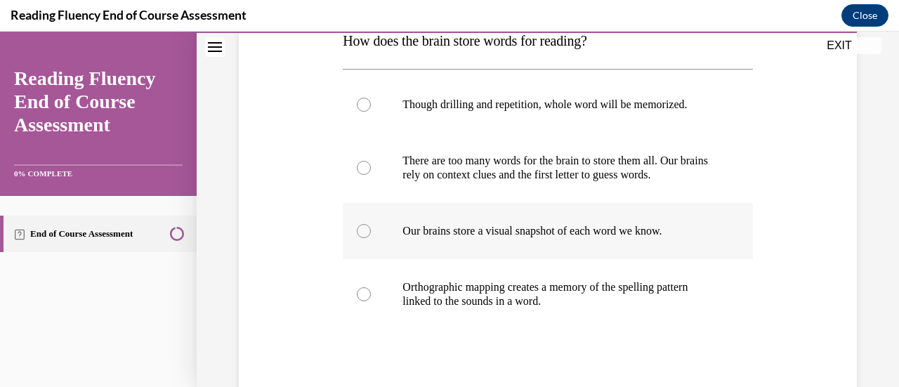
scroll to position [242, 0]
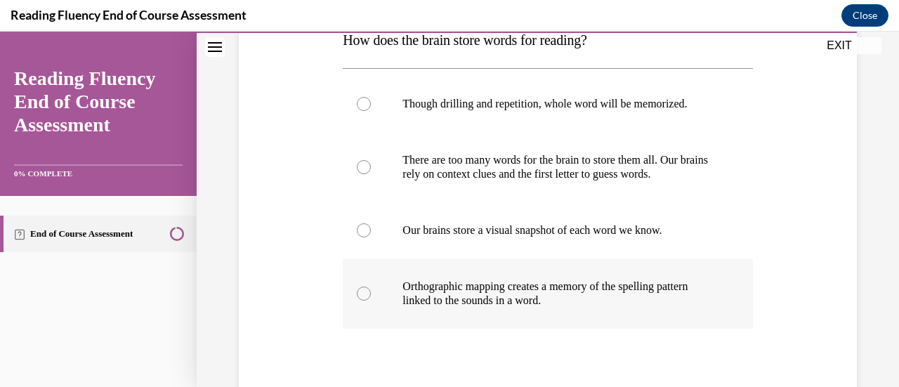
click at [531, 285] on p "Orthographic mapping creates a memory of the spelling pattern linked to the sou…" at bounding box center [559, 294] width 315 height 28
click at [371, 287] on input "Orthographic mapping creates a memory of the spelling pattern linked to the sou…" at bounding box center [364, 294] width 14 height 14
radio input "true"
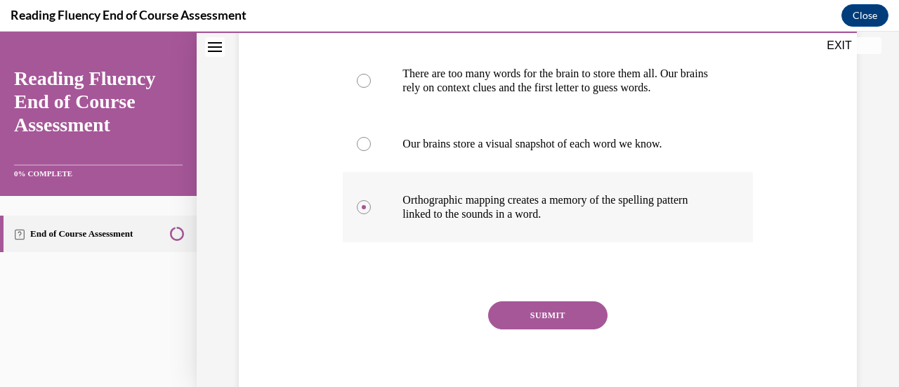
scroll to position [329, 0]
click at [534, 315] on button "SUBMIT" at bounding box center [547, 315] width 119 height 28
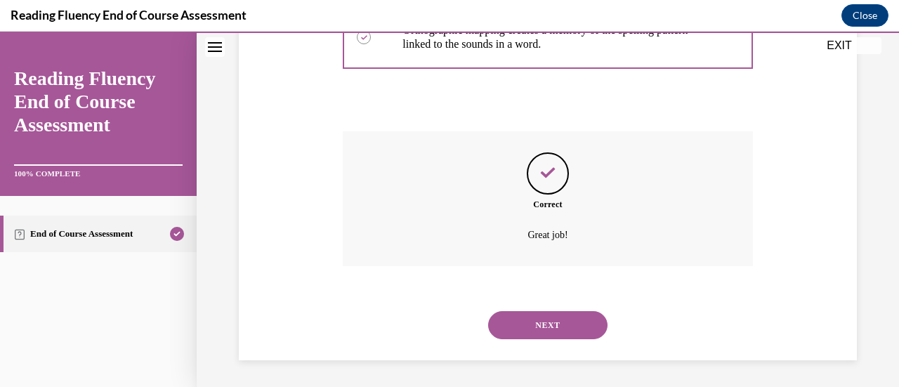
scroll to position [499, 0]
click at [534, 313] on button "NEXT" at bounding box center [547, 324] width 119 height 28
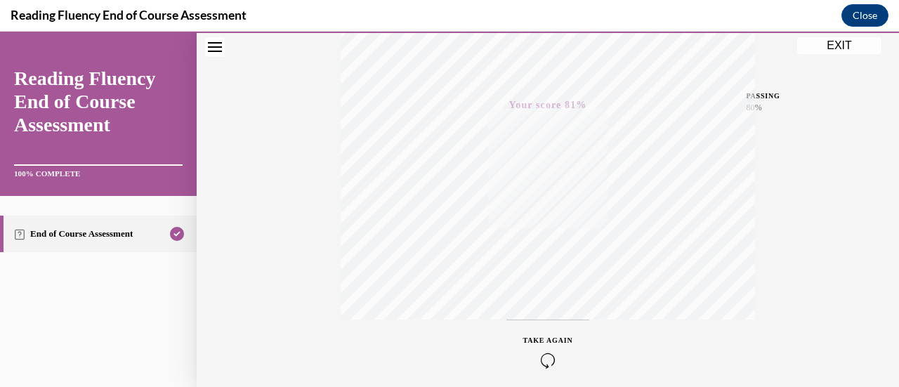
scroll to position [364, 0]
click at [846, 42] on button "EXIT" at bounding box center [839, 45] width 84 height 17
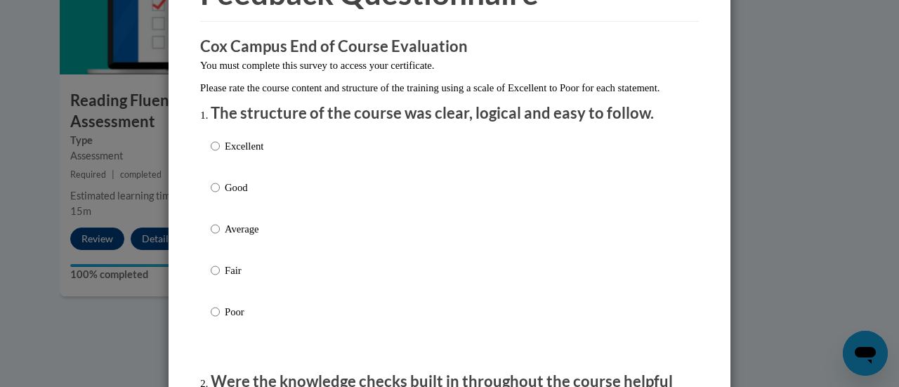
scroll to position [94, 0]
click at [225, 195] on p "Good" at bounding box center [244, 186] width 39 height 15
click at [219, 195] on input "Good" at bounding box center [215, 186] width 9 height 15
radio input "true"
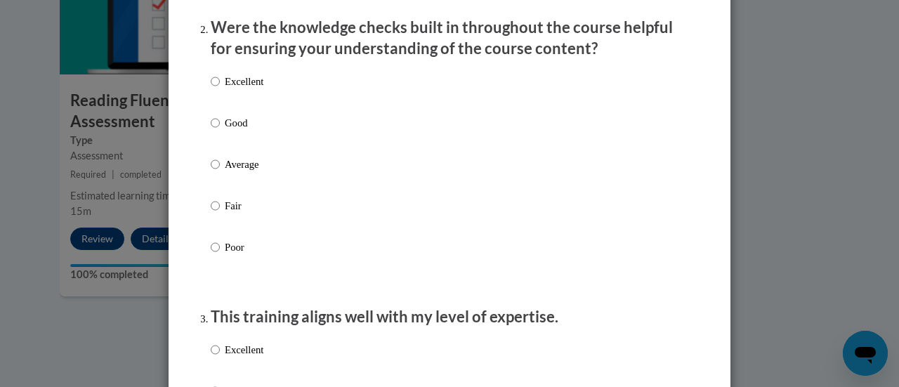
scroll to position [448, 0]
click at [217, 131] on label "Good" at bounding box center [237, 133] width 53 height 38
click at [217, 130] on input "Good" at bounding box center [215, 121] width 9 height 15
radio input "true"
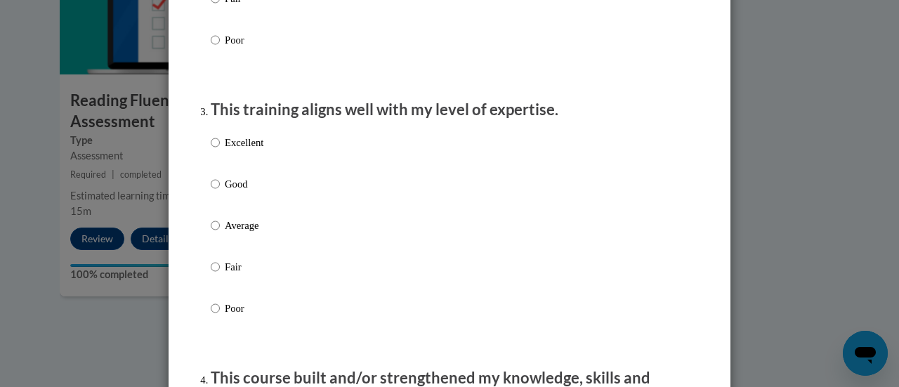
scroll to position [656, 0]
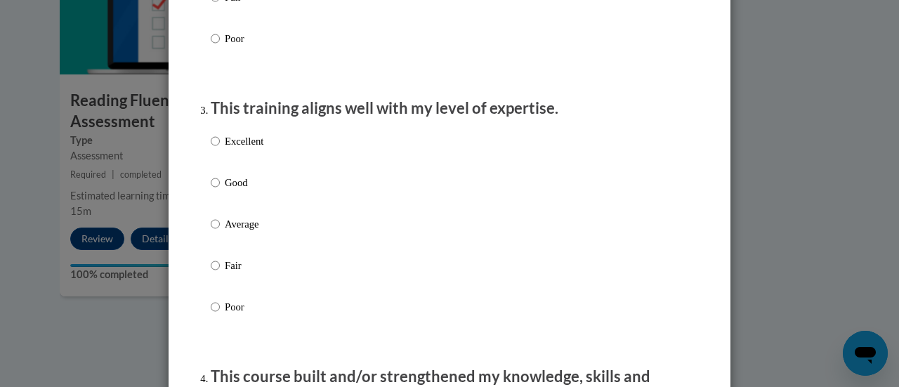
click at [216, 206] on label "Good" at bounding box center [237, 194] width 53 height 38
click at [216, 190] on input "Good" at bounding box center [215, 182] width 9 height 15
radio input "true"
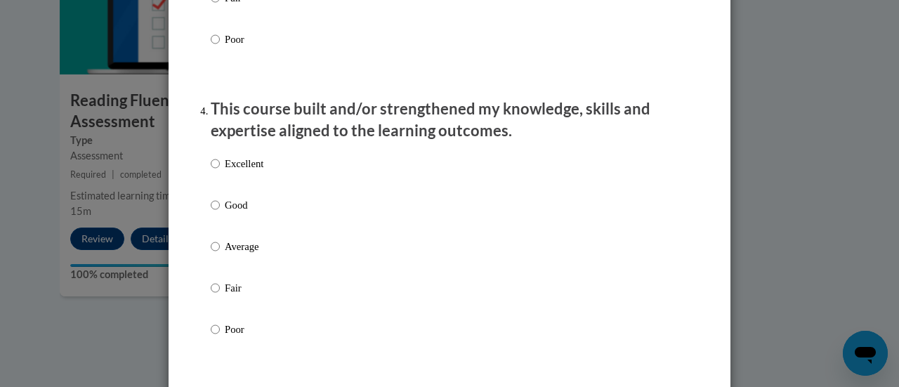
scroll to position [924, 0]
click at [232, 212] on p "Good" at bounding box center [244, 204] width 39 height 15
click at [220, 212] on input "Good" at bounding box center [215, 204] width 9 height 15
radio input "true"
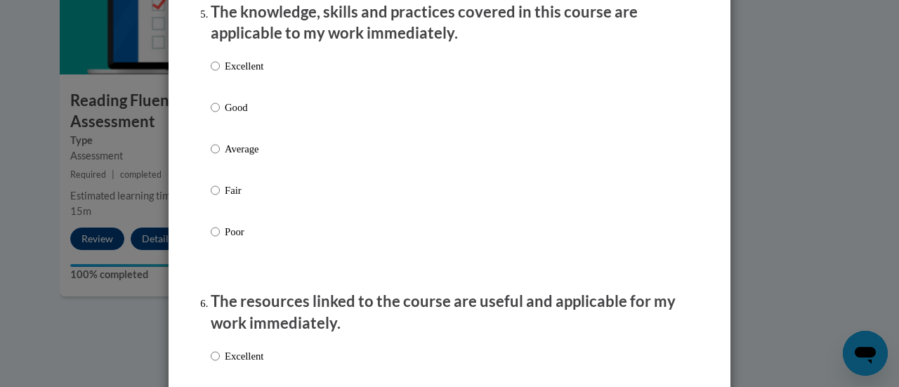
scroll to position [1346, 0]
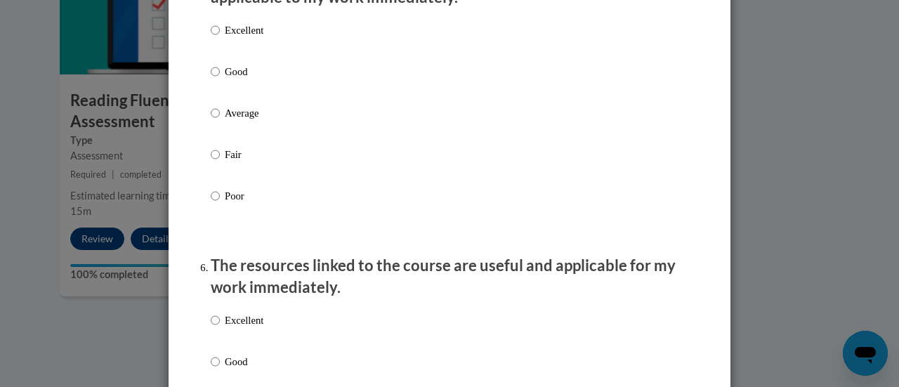
click at [225, 79] on p "Good" at bounding box center [244, 71] width 39 height 15
click at [220, 79] on input "Good" at bounding box center [215, 71] width 9 height 15
radio input "true"
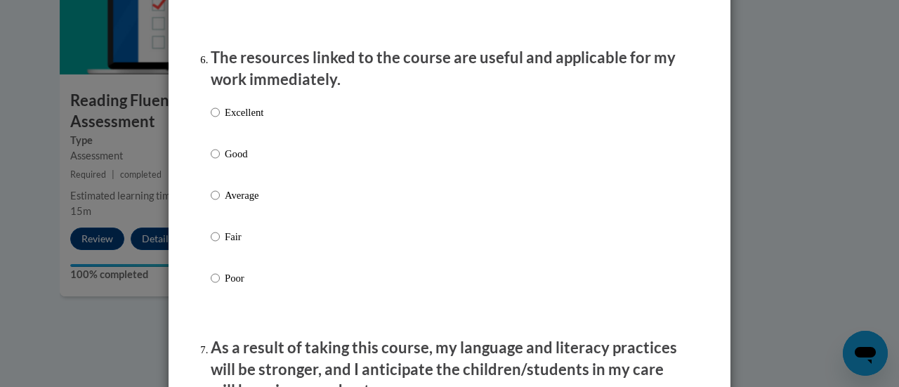
scroll to position [1557, 0]
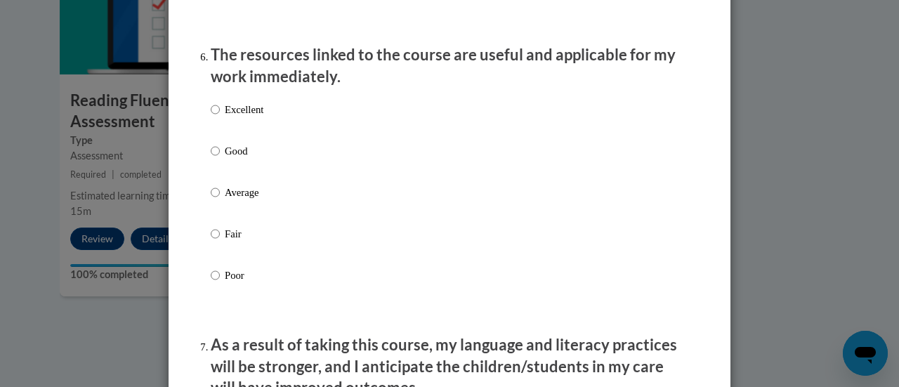
click at [229, 159] on p "Good" at bounding box center [244, 150] width 39 height 15
click at [220, 159] on input "Good" at bounding box center [215, 150] width 9 height 15
radio input "true"
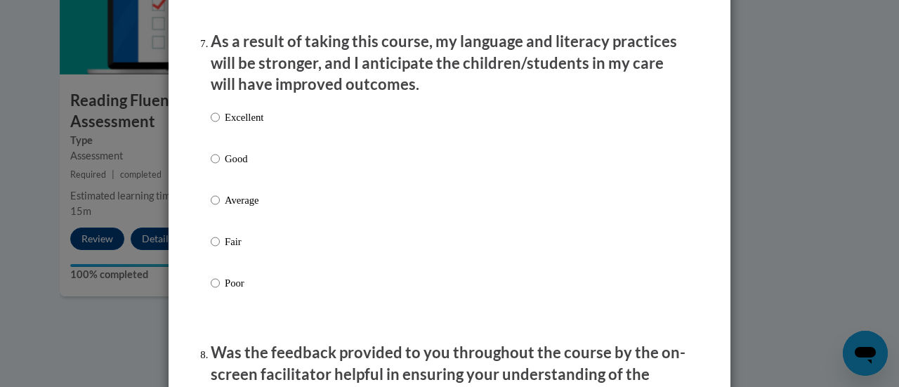
scroll to position [1862, 0]
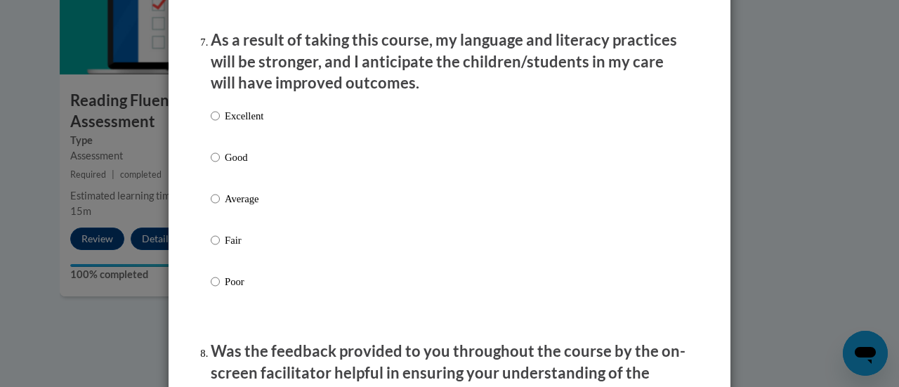
click at [237, 165] on p "Good" at bounding box center [244, 157] width 39 height 15
click at [220, 165] on input "Good" at bounding box center [215, 157] width 9 height 15
radio input "true"
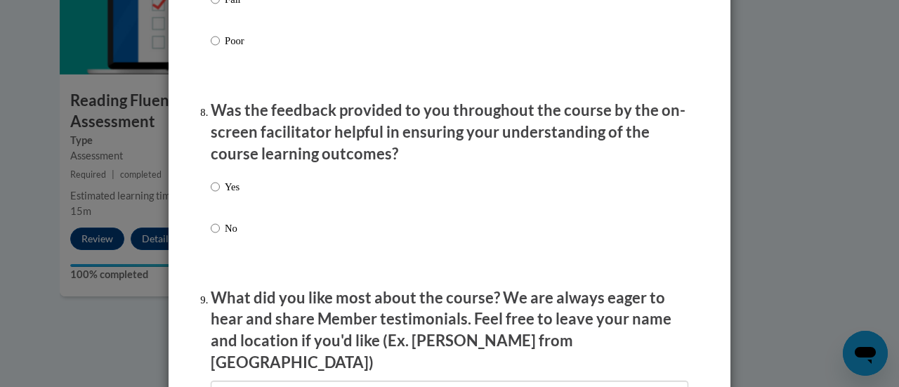
scroll to position [2114, 0]
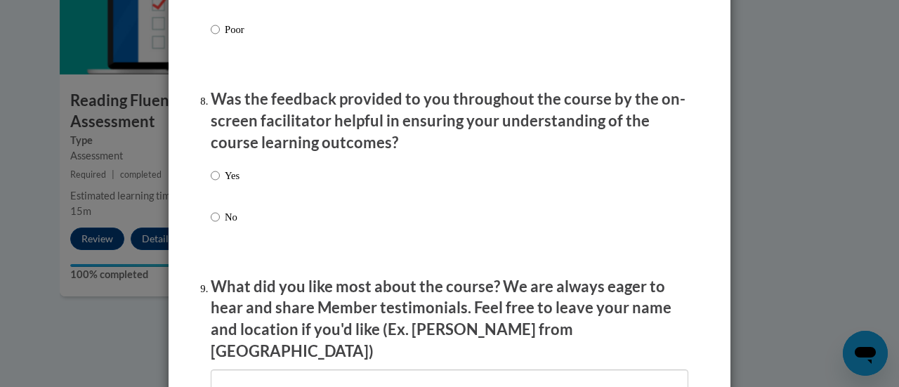
click at [217, 195] on label "Yes" at bounding box center [225, 187] width 29 height 38
click at [217, 183] on input "Yes" at bounding box center [215, 175] width 9 height 15
radio input "true"
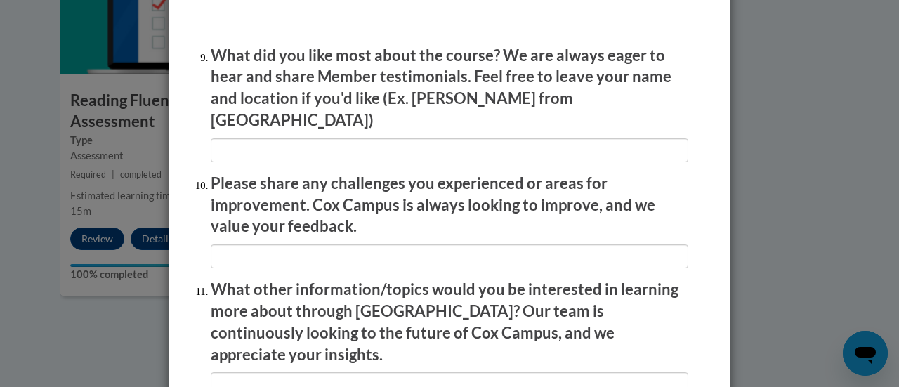
scroll to position [2347, 0]
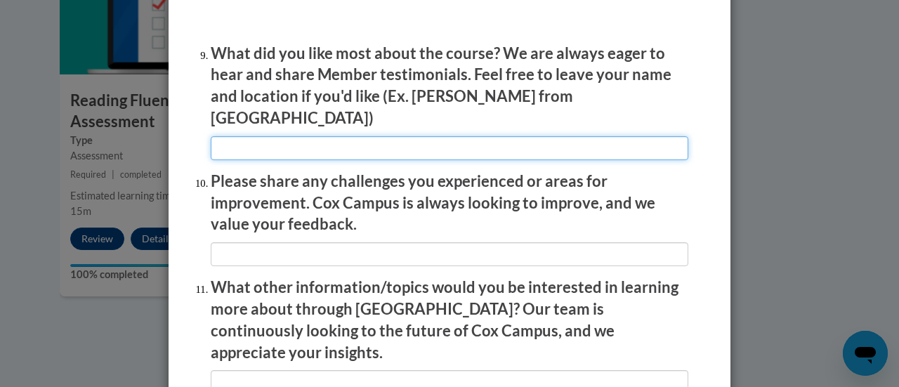
click at [355, 136] on input "textbox" at bounding box center [450, 148] width 478 height 24
type input "visuals"
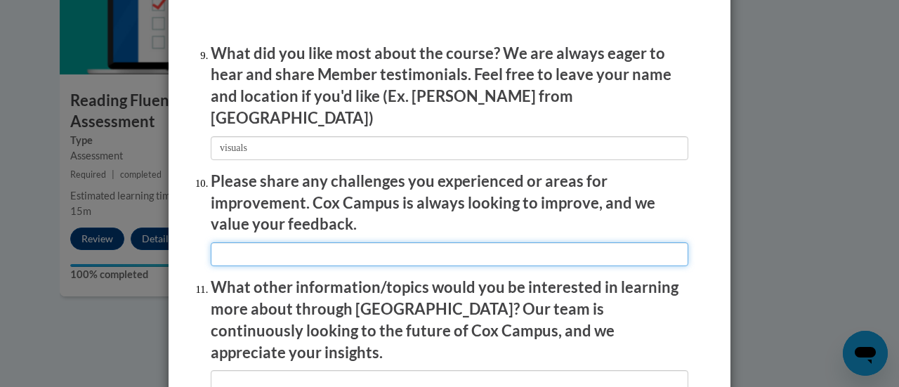
click at [332, 249] on input "textbox" at bounding box center [450, 254] width 478 height 24
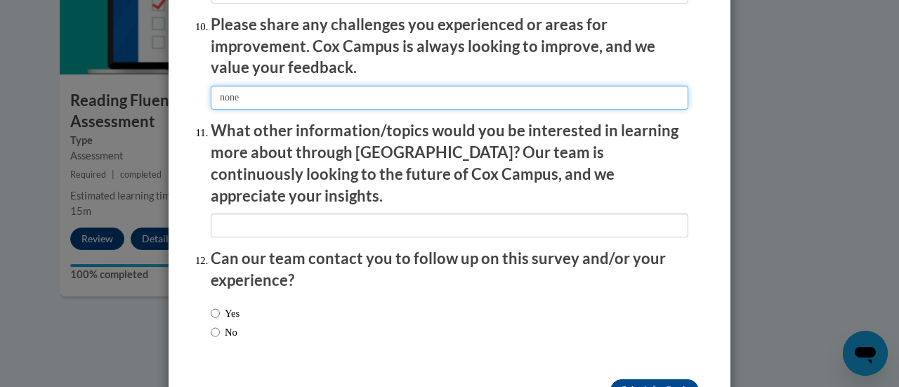
scroll to position [2505, 0]
type input "none"
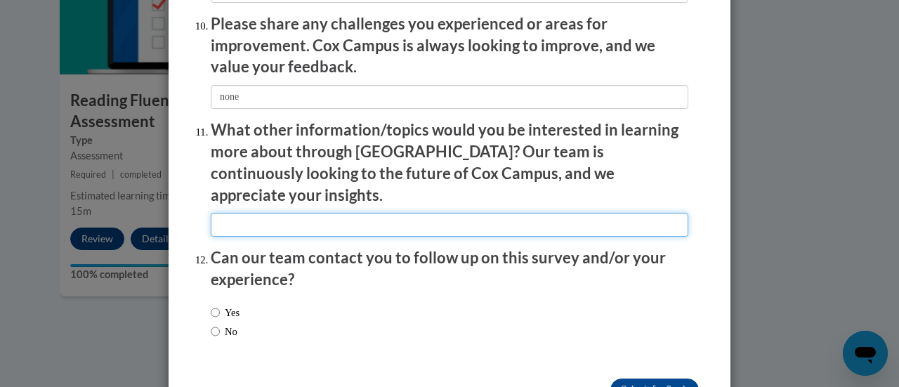
click at [291, 213] on input "textbox" at bounding box center [450, 225] width 478 height 24
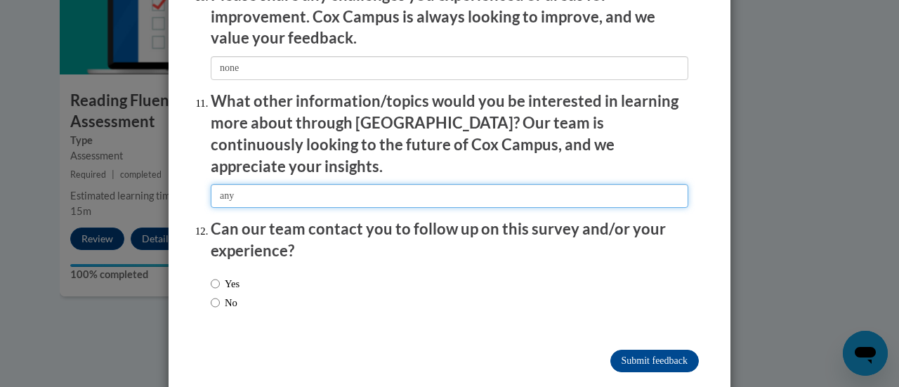
type input "any"
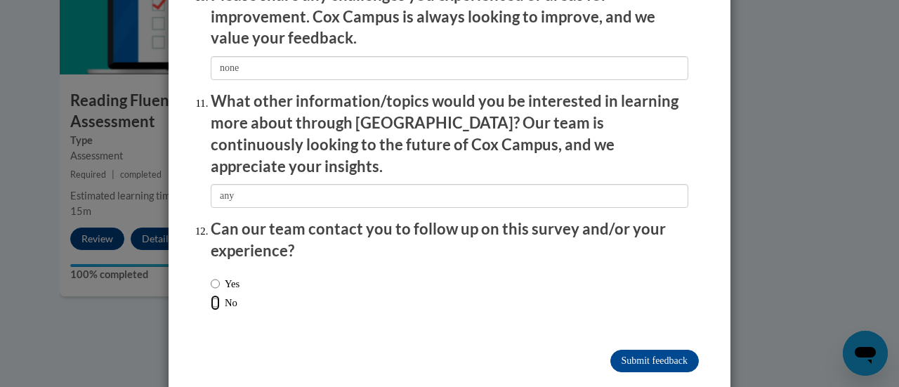
click at [211, 295] on input "No" at bounding box center [215, 302] width 9 height 15
radio input "true"
click at [669, 350] on input "Submit feedback" at bounding box center [654, 361] width 88 height 22
